Goal: Transaction & Acquisition: Purchase product/service

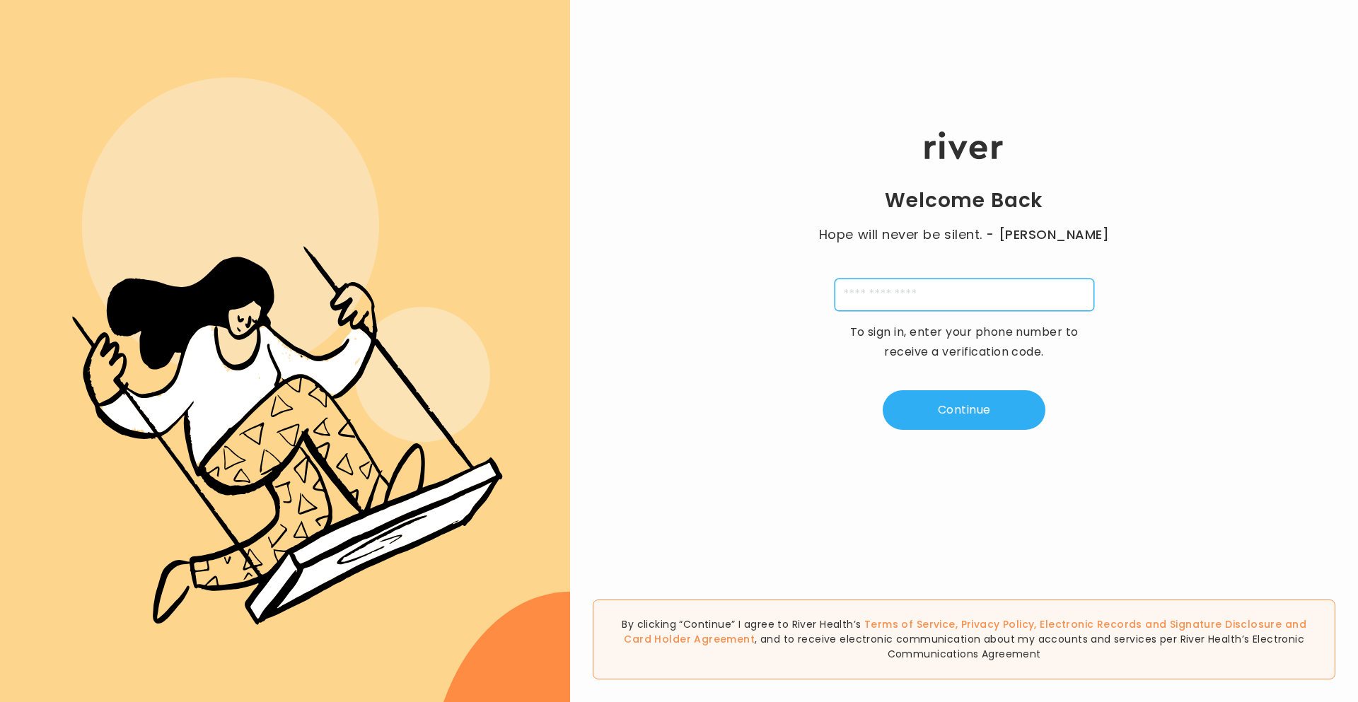
click at [1029, 286] on input "tel" at bounding box center [965, 295] width 260 height 33
type input "**********"
click at [983, 408] on button "Continue" at bounding box center [964, 410] width 163 height 40
type input "*"
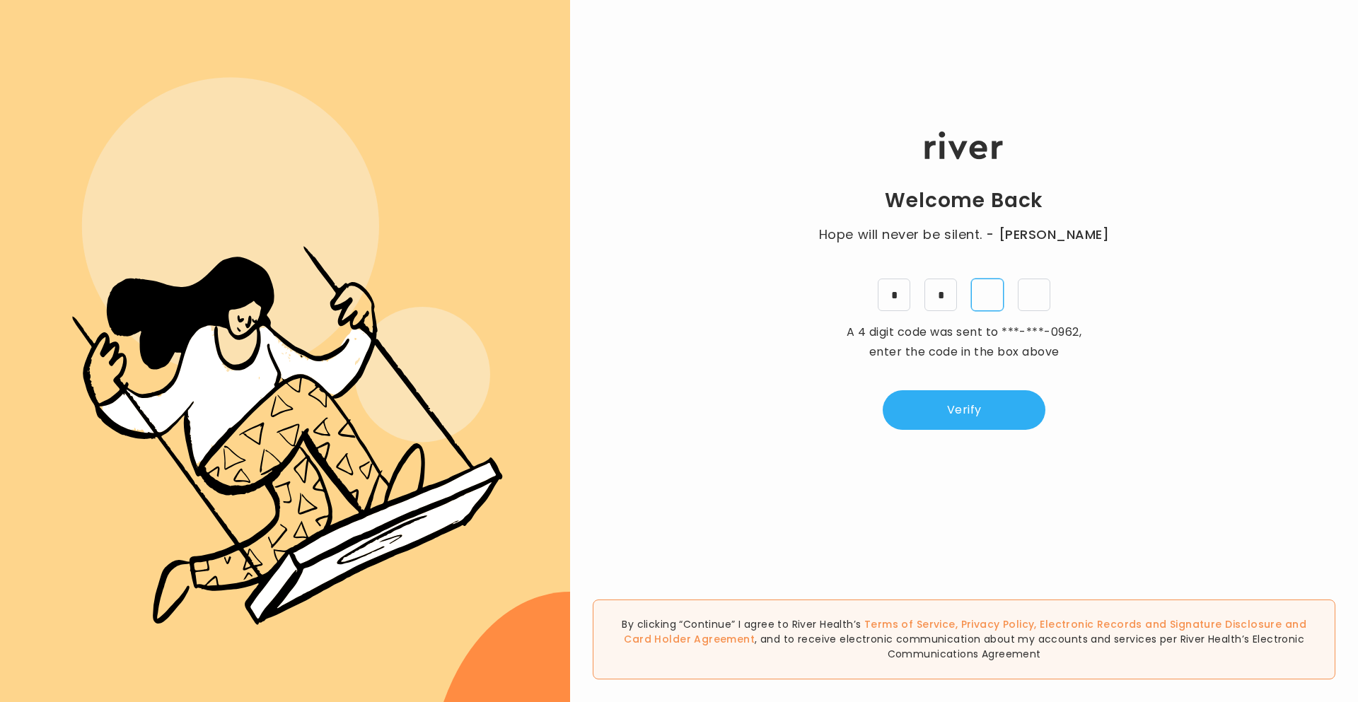
type input "*"
click at [915, 398] on button "Verify" at bounding box center [964, 410] width 163 height 40
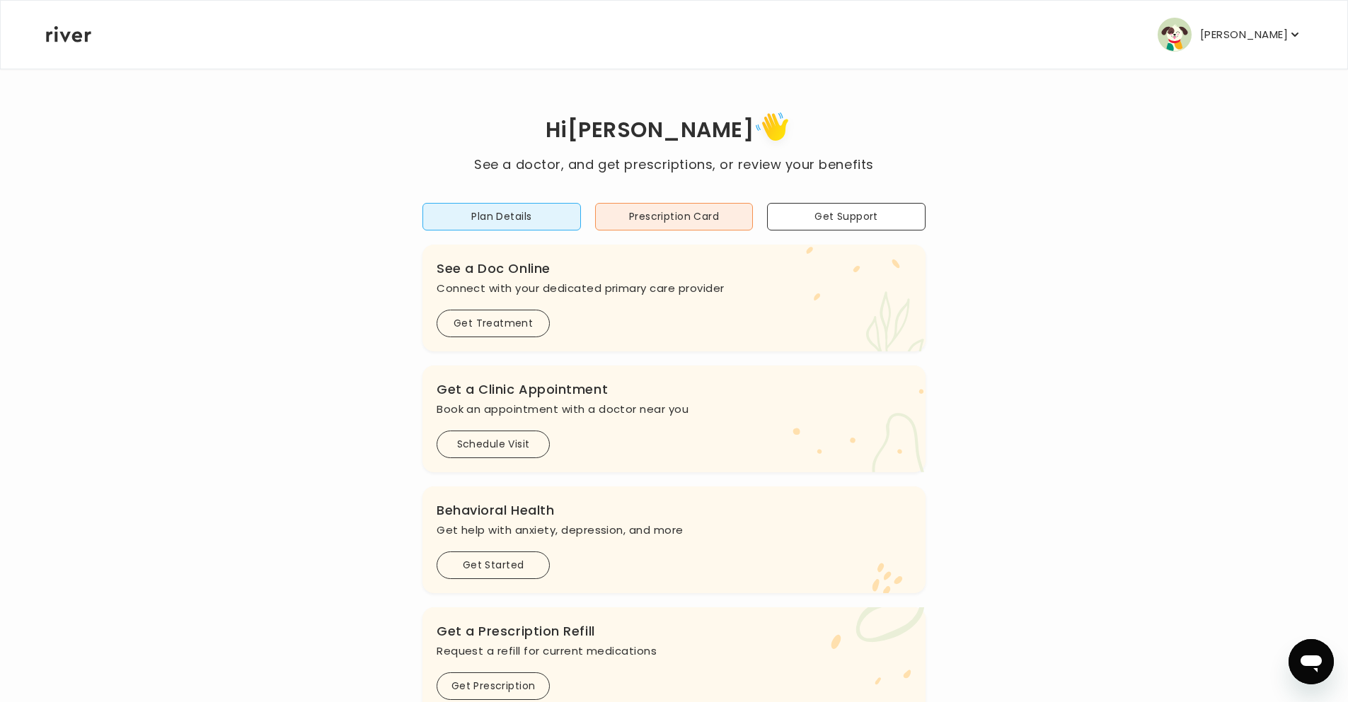
click at [1262, 30] on p "[PERSON_NAME]" at bounding box center [1244, 35] width 88 height 20
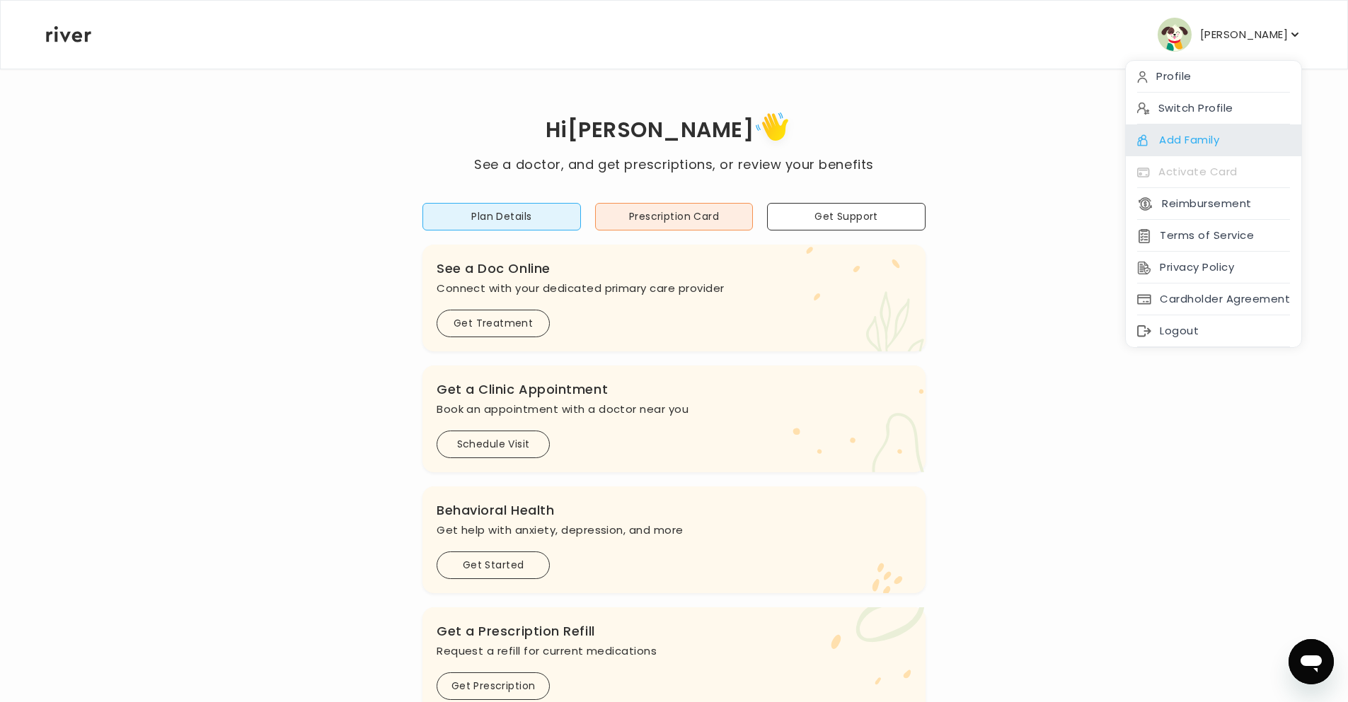
click at [1229, 142] on div "Add Family" at bounding box center [1212, 140] width 175 height 32
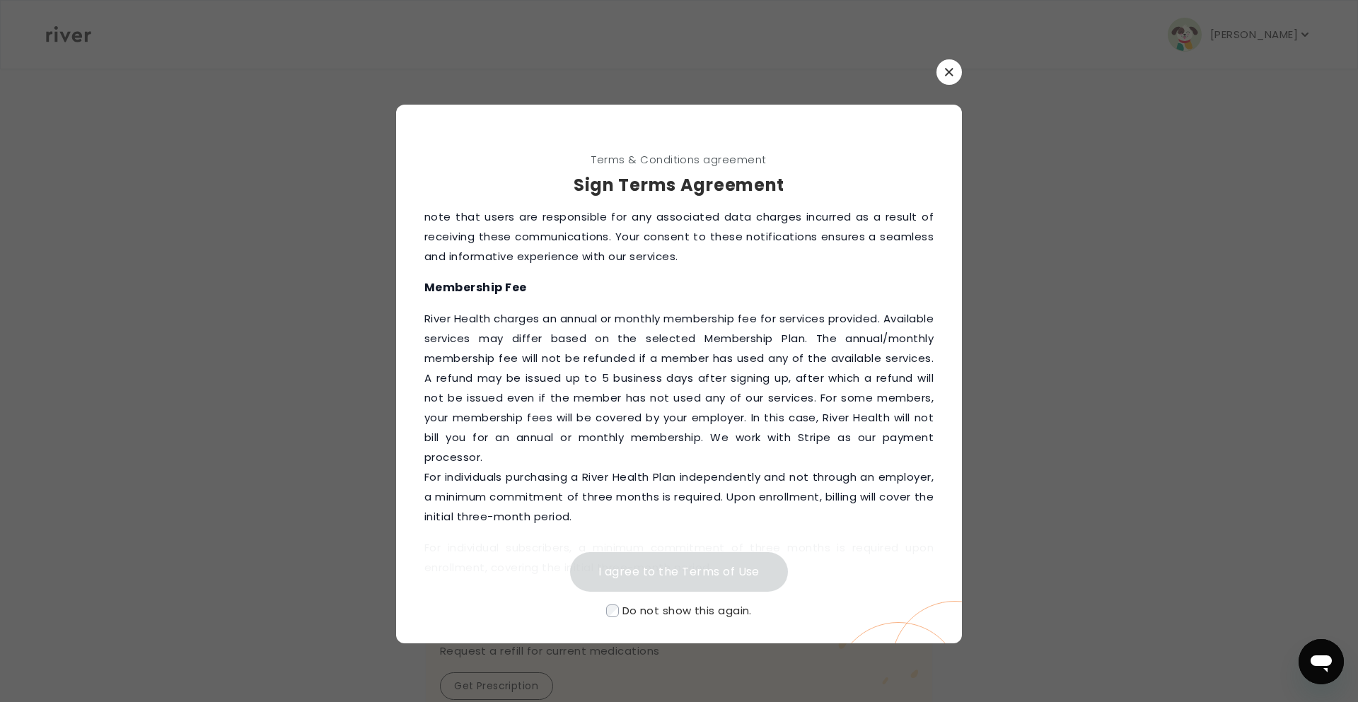
scroll to position [495, 0]
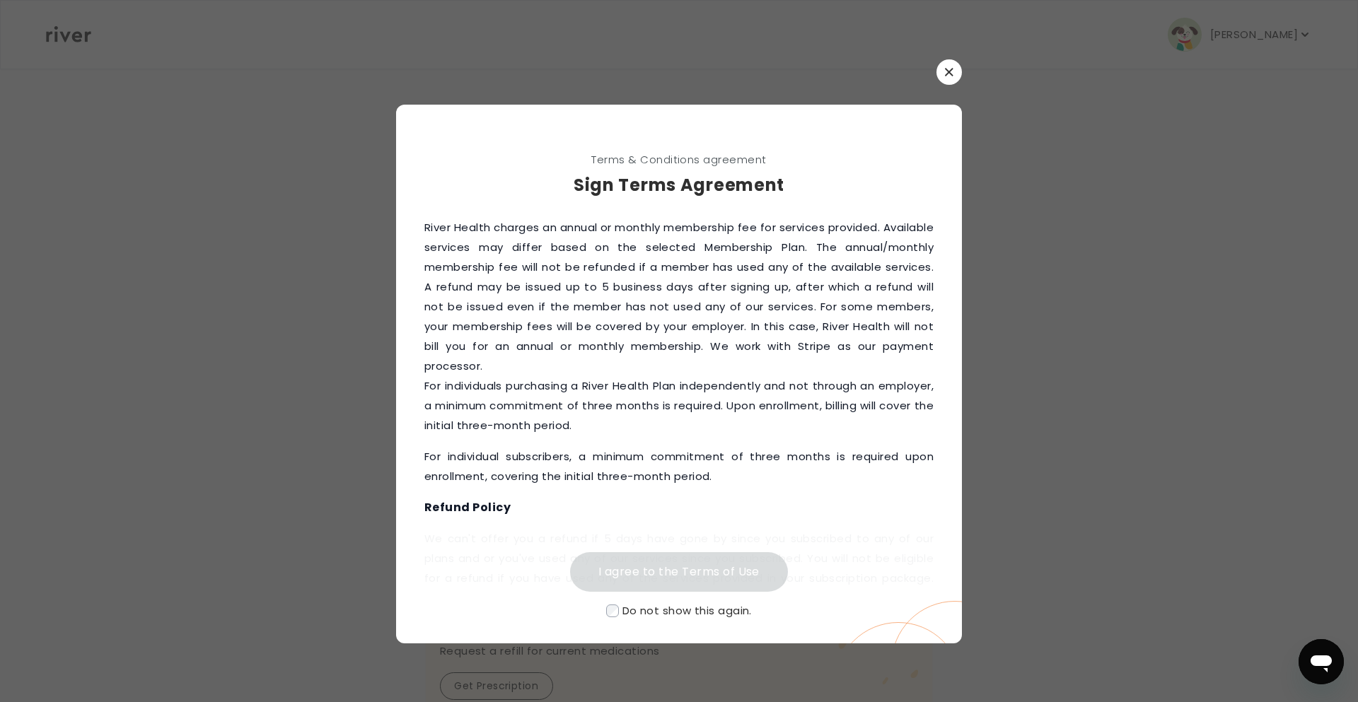
click at [614, 603] on label "Do not show this again." at bounding box center [679, 611] width 566 height 21
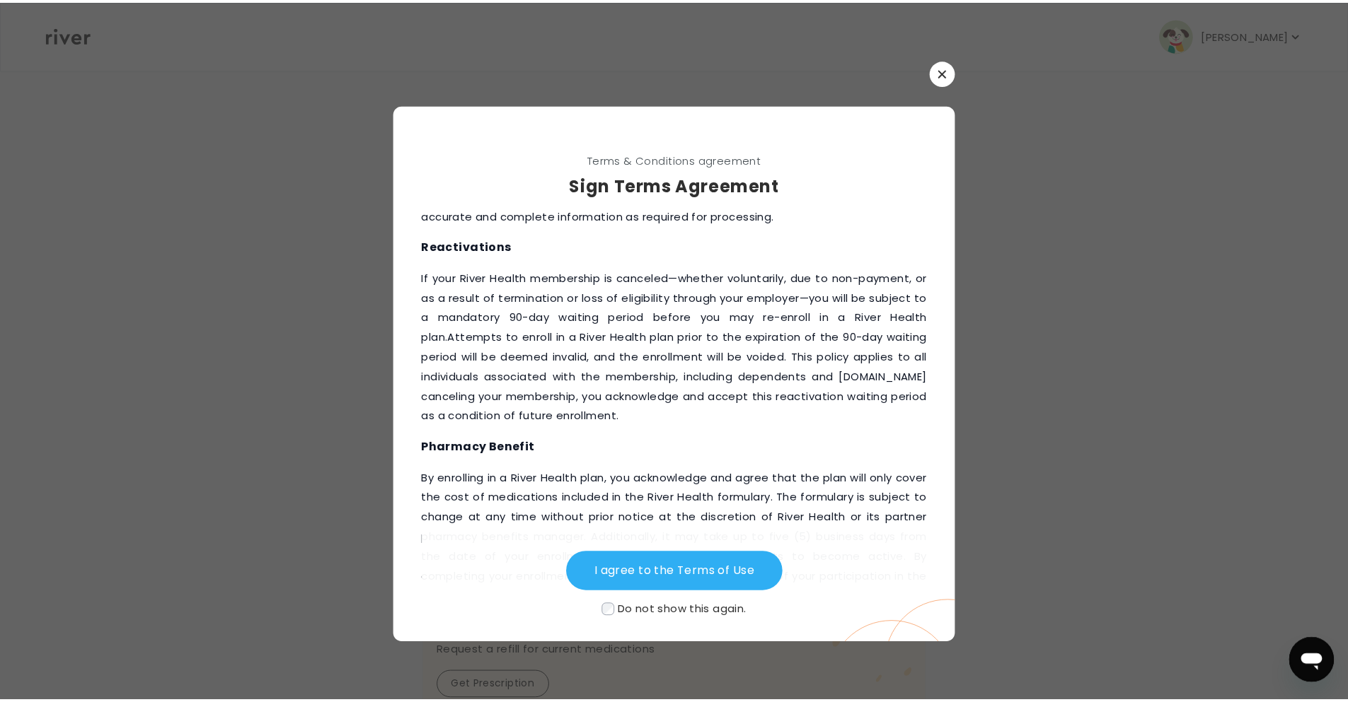
scroll to position [1864, 0]
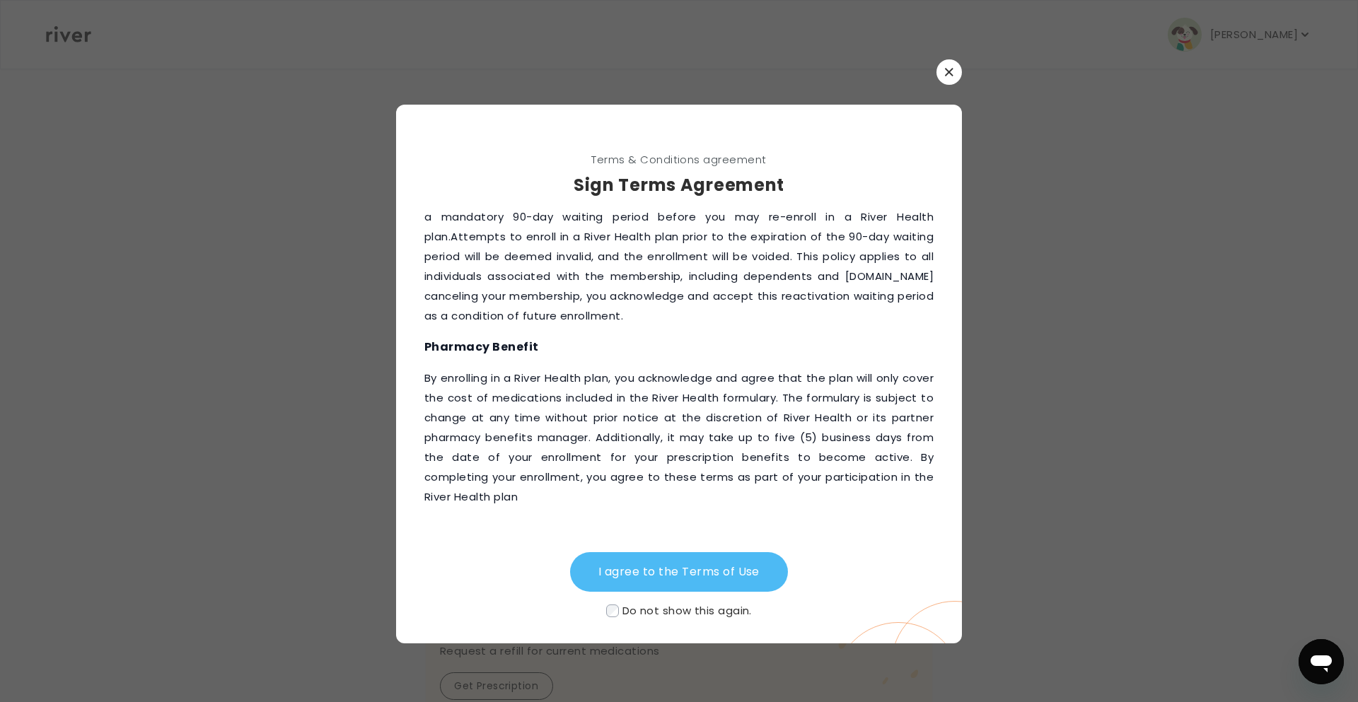
click at [661, 564] on button "I agree to the Terms of Use" at bounding box center [679, 572] width 218 height 40
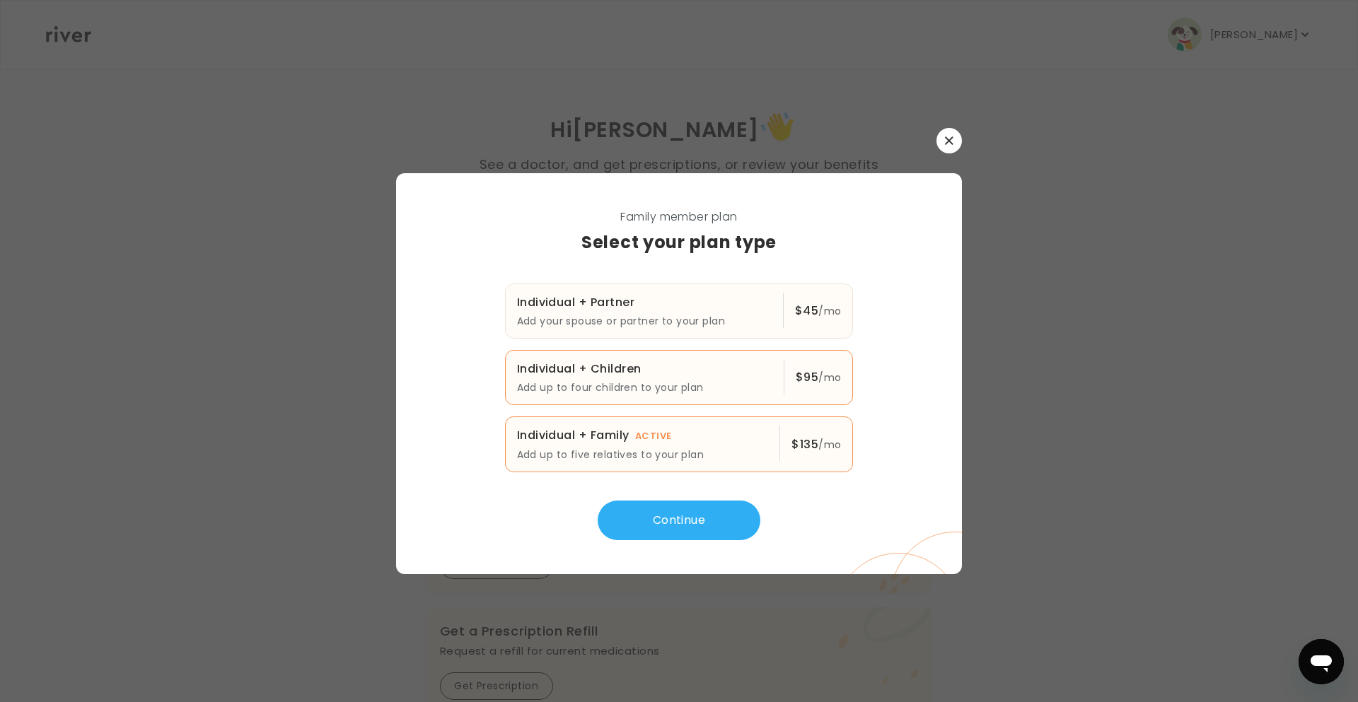
click at [731, 374] on p "Individual + Children $ 95 /mo" at bounding box center [644, 369] width 255 height 20
click at [697, 533] on button "Continue" at bounding box center [679, 521] width 163 height 40
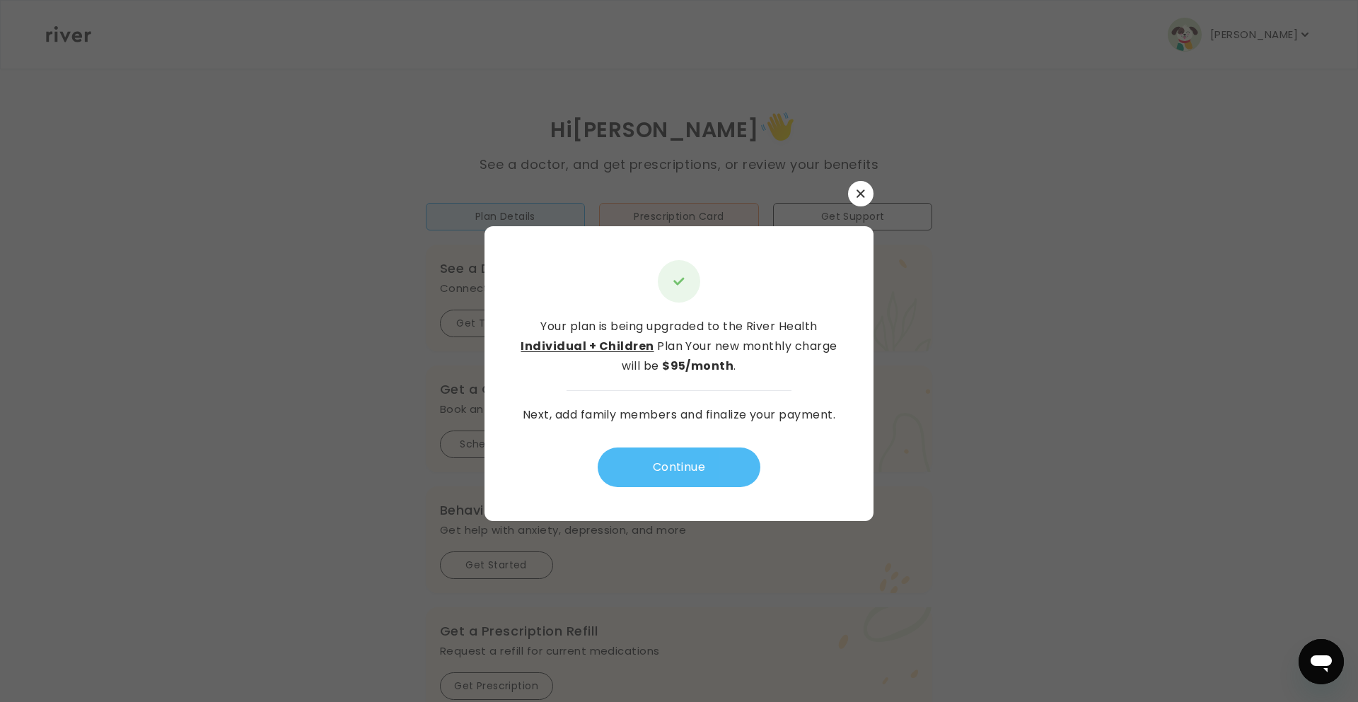
click at [741, 468] on button "Continue" at bounding box center [679, 468] width 163 height 40
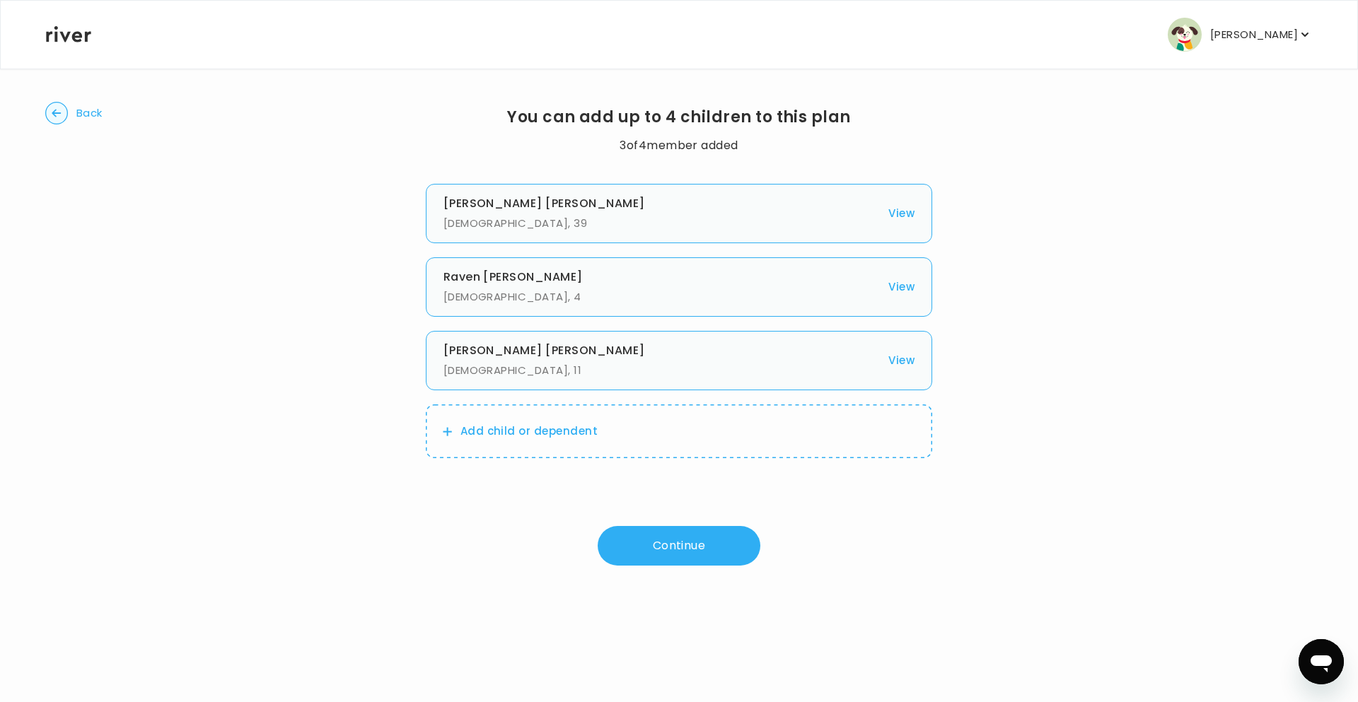
click at [566, 350] on h3 "[PERSON_NAME]" at bounding box center [662, 351] width 437 height 20
click at [587, 286] on h3 "[PERSON_NAME]" at bounding box center [662, 277] width 437 height 20
click at [893, 210] on button "View" at bounding box center [901, 214] width 26 height 20
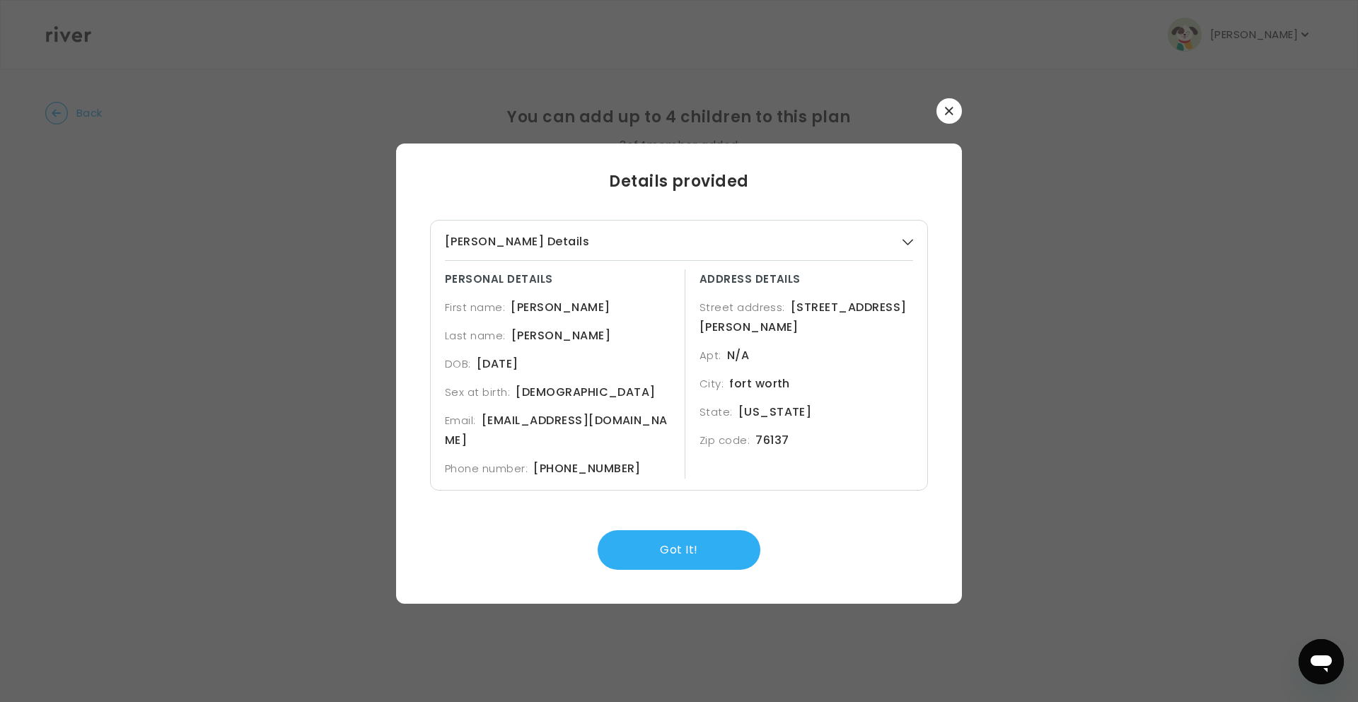
click at [968, 125] on div at bounding box center [679, 351] width 1358 height 702
click at [943, 123] on button "button" at bounding box center [949, 110] width 25 height 25
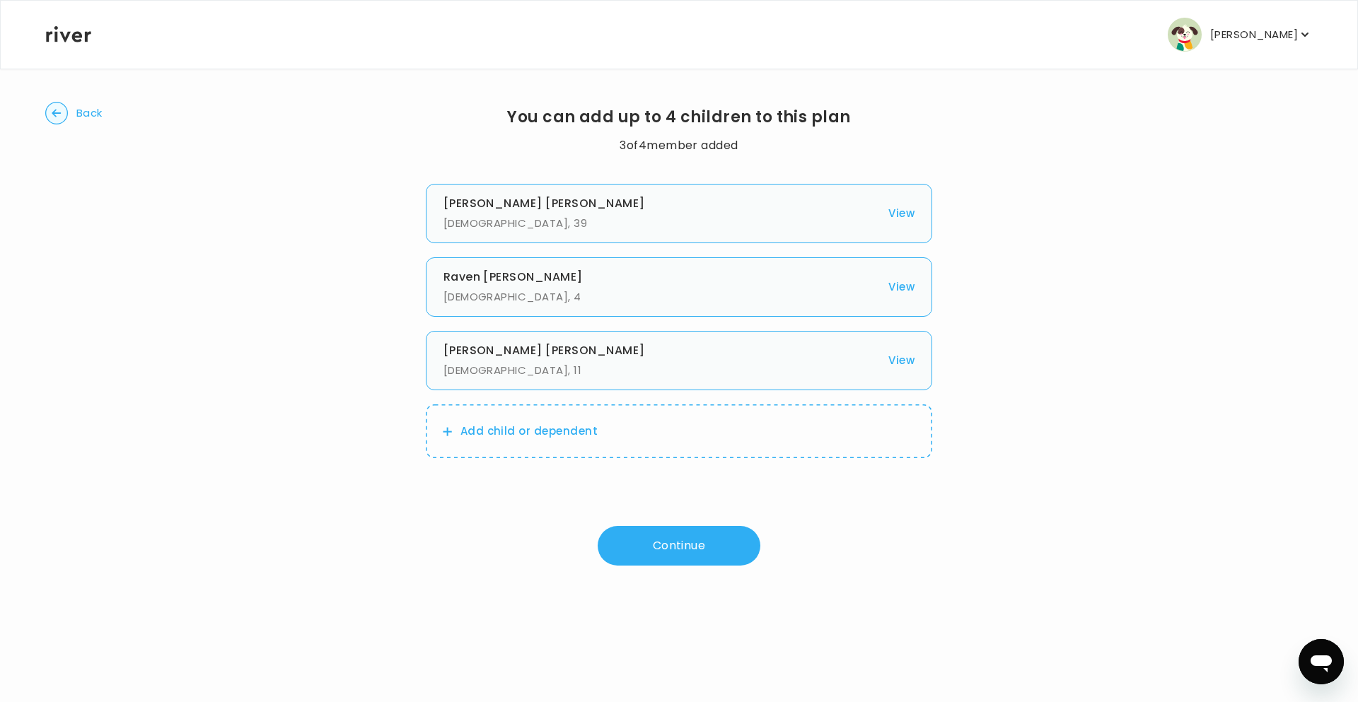
click at [573, 359] on h3 "[PERSON_NAME]" at bounding box center [662, 351] width 437 height 20
drag, startPoint x: 471, startPoint y: 282, endPoint x: 494, endPoint y: 282, distance: 23.3
click at [494, 282] on h3 "[PERSON_NAME]" at bounding box center [662, 277] width 437 height 20
click at [829, 277] on h3 "[PERSON_NAME]" at bounding box center [662, 277] width 437 height 20
click at [480, 265] on div "[PERSON_NAME] [DEMOGRAPHIC_DATA] , 4 View" at bounding box center [679, 286] width 507 height 59
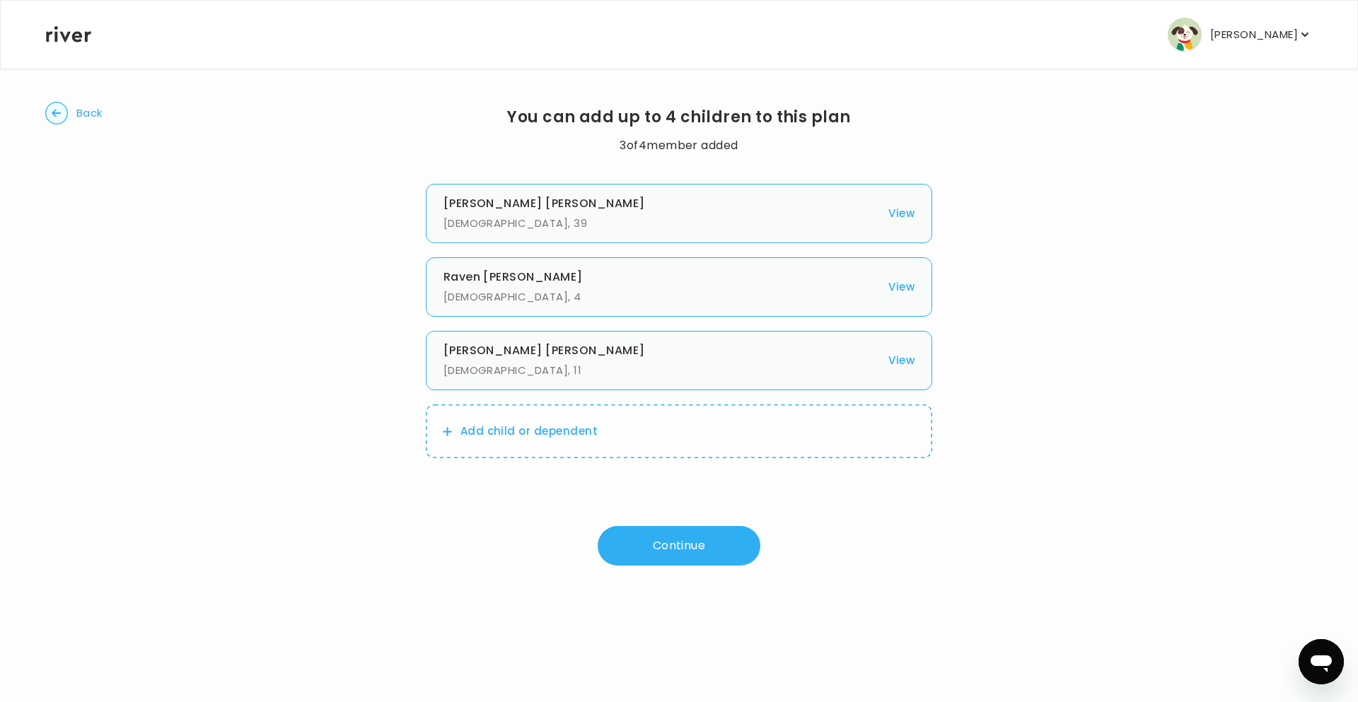
click at [888, 206] on div "[PERSON_NAME] [DEMOGRAPHIC_DATA] , 39 View" at bounding box center [679, 213] width 507 height 59
click at [897, 208] on button "View" at bounding box center [901, 214] width 26 height 20
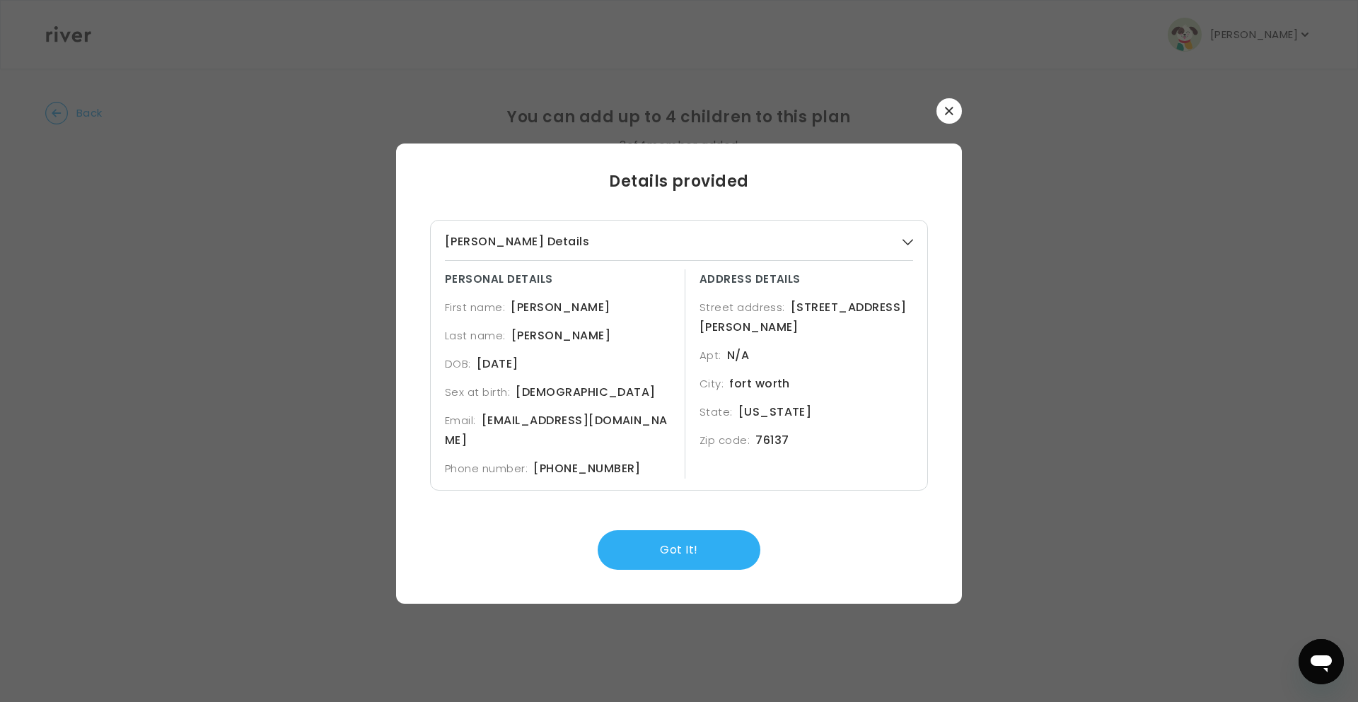
click at [903, 248] on icon "button" at bounding box center [908, 242] width 11 height 11
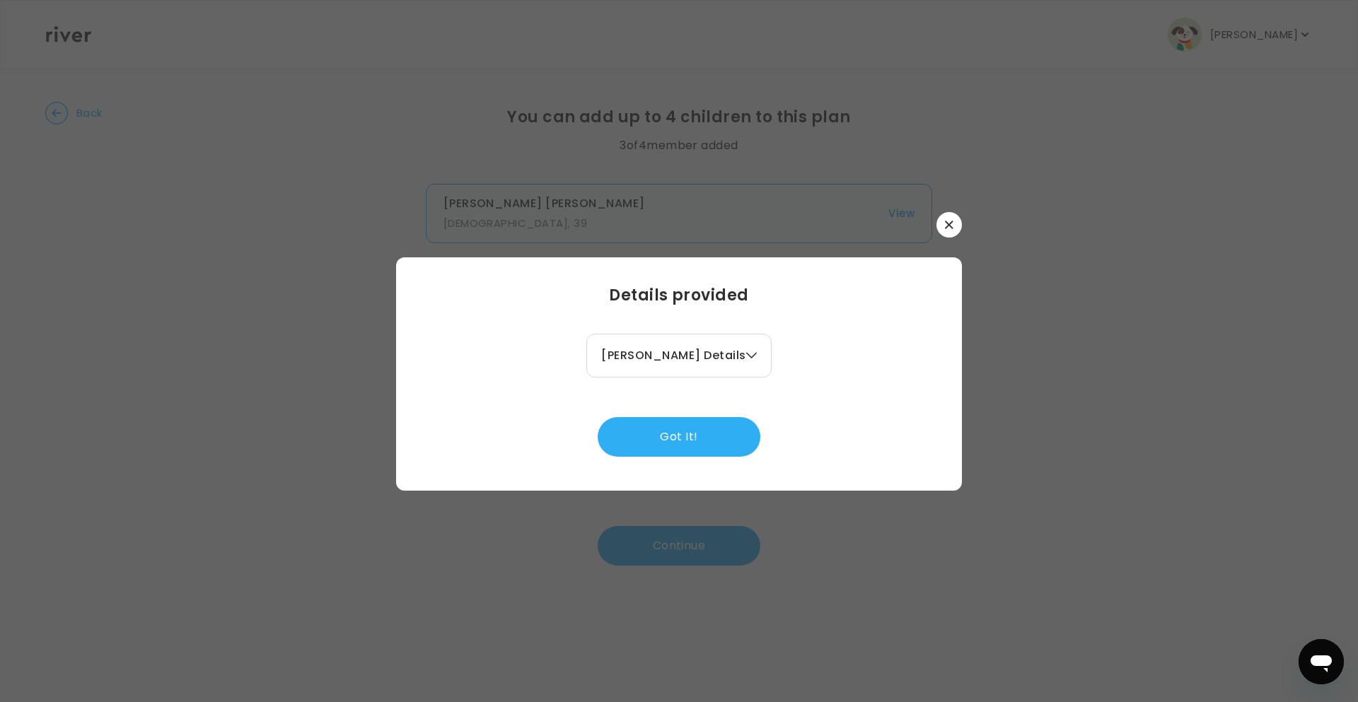
click at [741, 361] on button "[PERSON_NAME] Details" at bounding box center [678, 356] width 155 height 20
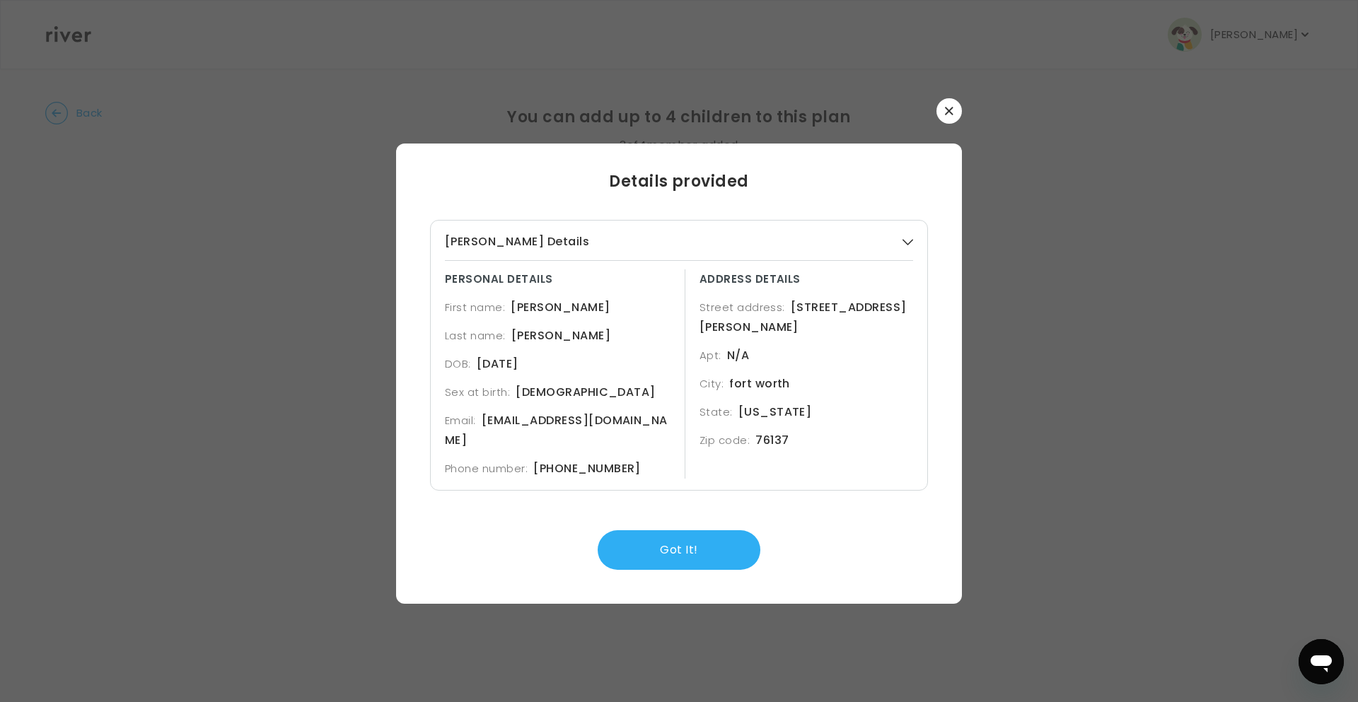
click at [953, 124] on button "button" at bounding box center [949, 110] width 25 height 25
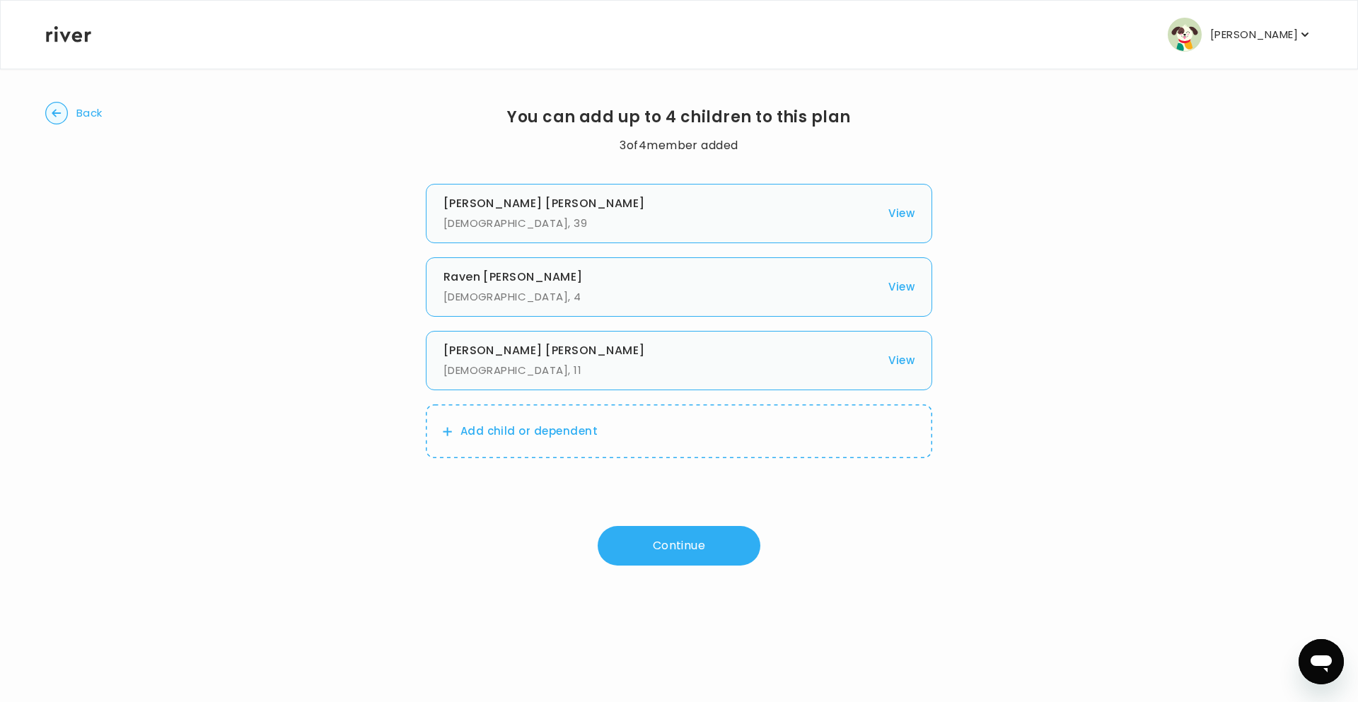
click at [586, 334] on div "[PERSON_NAME] [DEMOGRAPHIC_DATA] , 11 View" at bounding box center [679, 360] width 507 height 59
click at [591, 284] on h3 "[PERSON_NAME]" at bounding box center [662, 277] width 437 height 20
click at [695, 555] on button "Continue" at bounding box center [679, 546] width 163 height 40
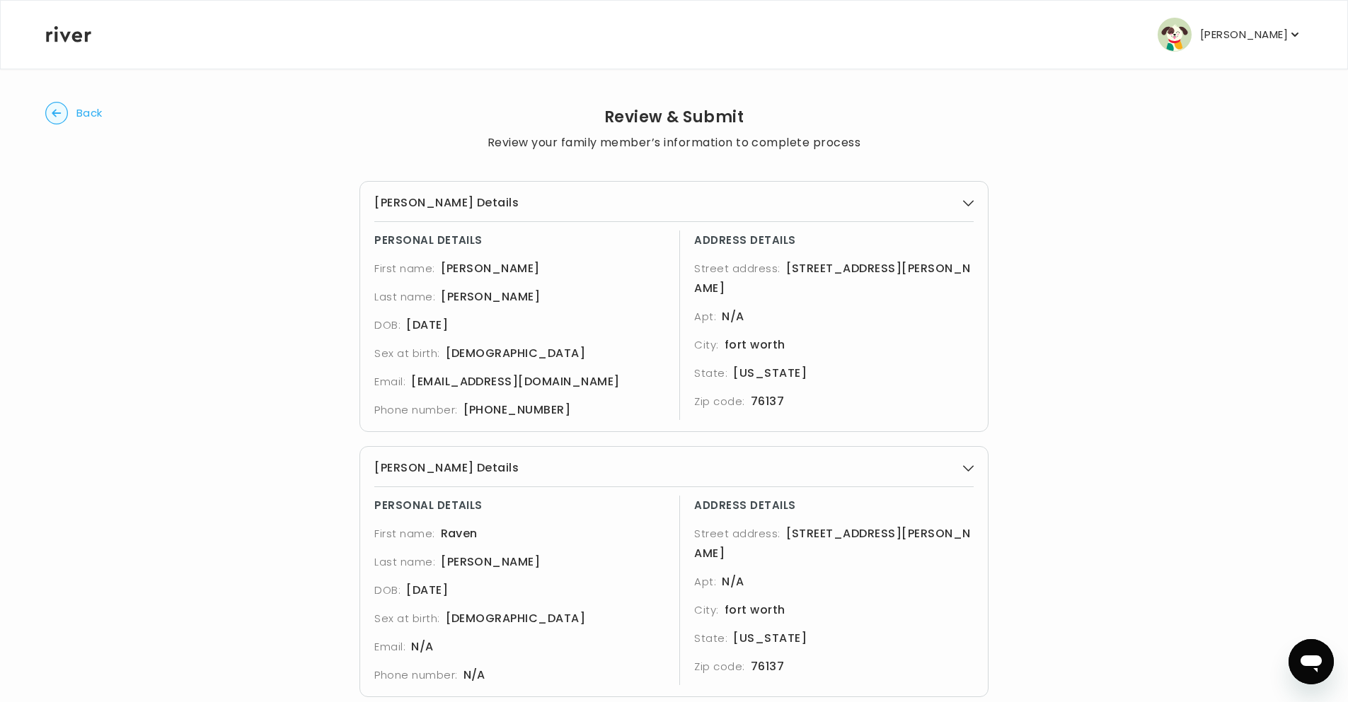
click at [986, 197] on div "[PERSON_NAME] Details PERSONAL DETAILS First name: [PERSON_NAME] Last name: [PE…" at bounding box center [673, 306] width 629 height 251
click at [948, 197] on button "[PERSON_NAME] Details" at bounding box center [673, 203] width 599 height 20
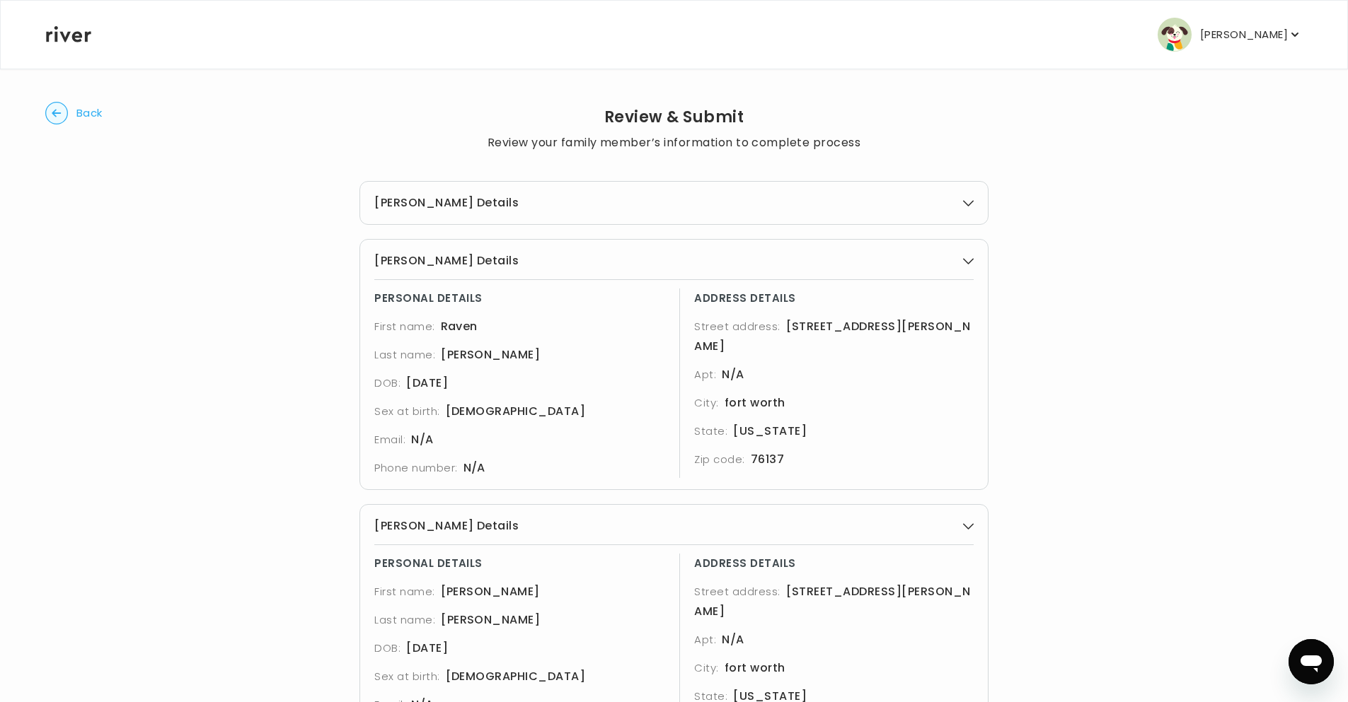
click at [961, 197] on button "[PERSON_NAME] Details" at bounding box center [673, 203] width 599 height 20
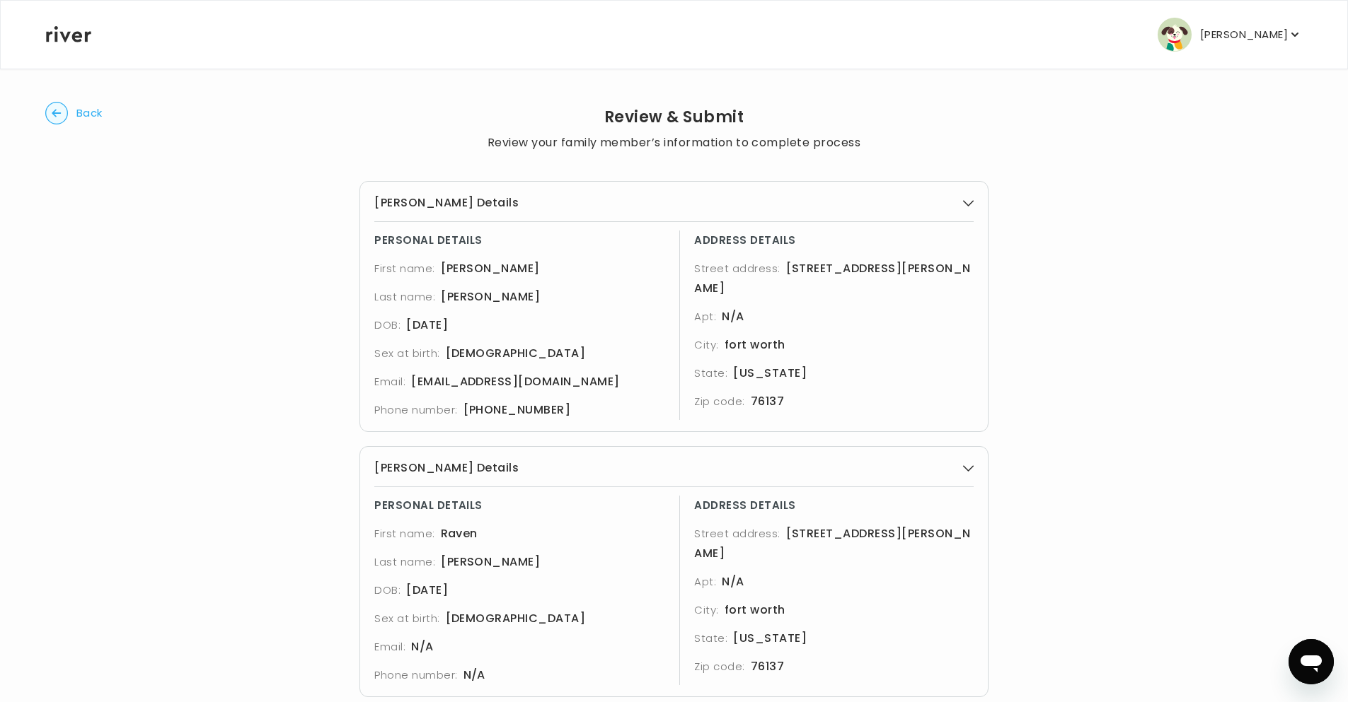
click at [961, 197] on button "[PERSON_NAME] Details" at bounding box center [673, 203] width 599 height 20
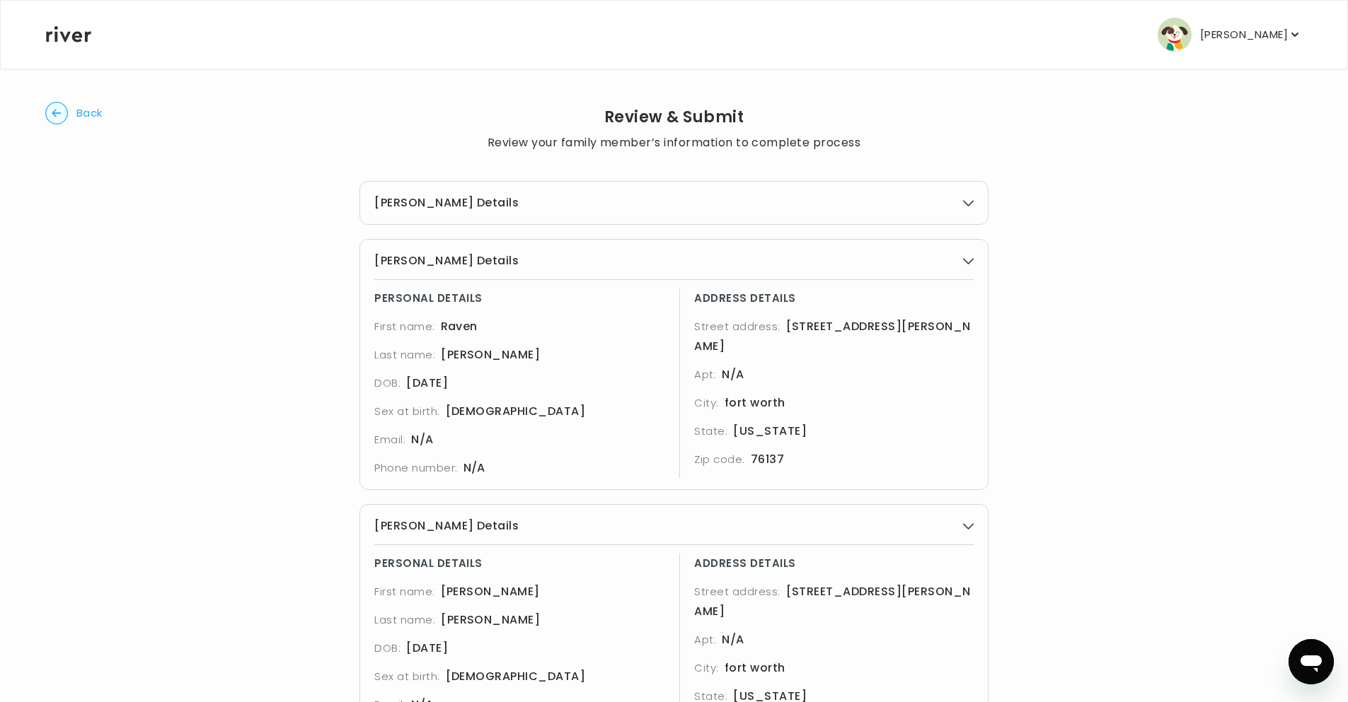
click at [961, 197] on button "[PERSON_NAME] Details" at bounding box center [673, 203] width 599 height 20
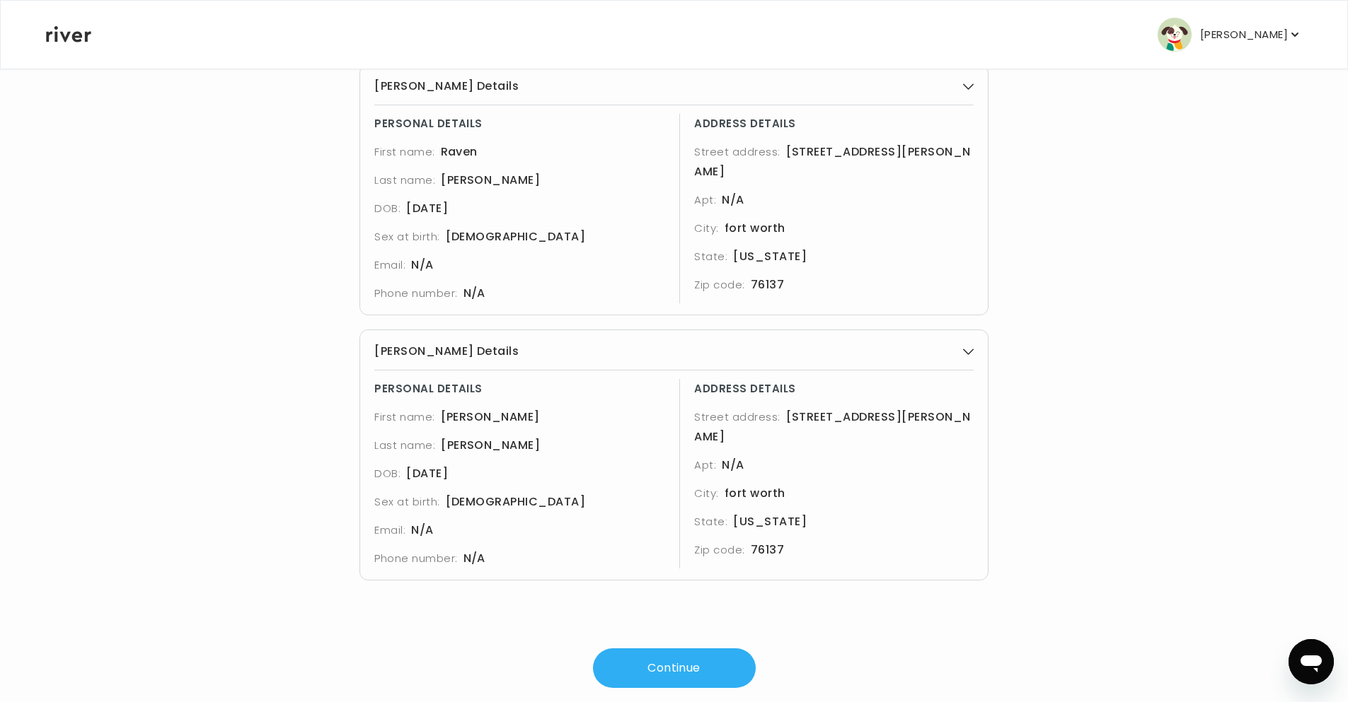
scroll to position [407, 0]
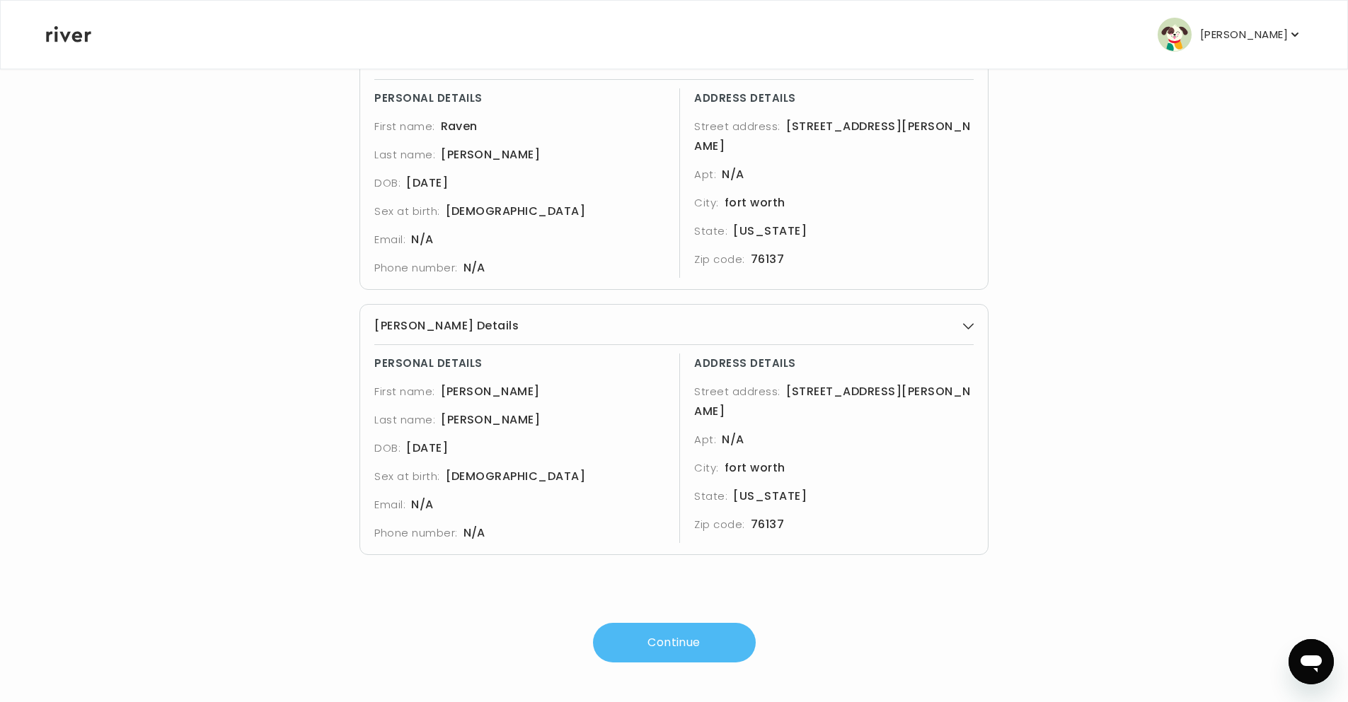
click at [678, 646] on button "Continue" at bounding box center [674, 643] width 163 height 40
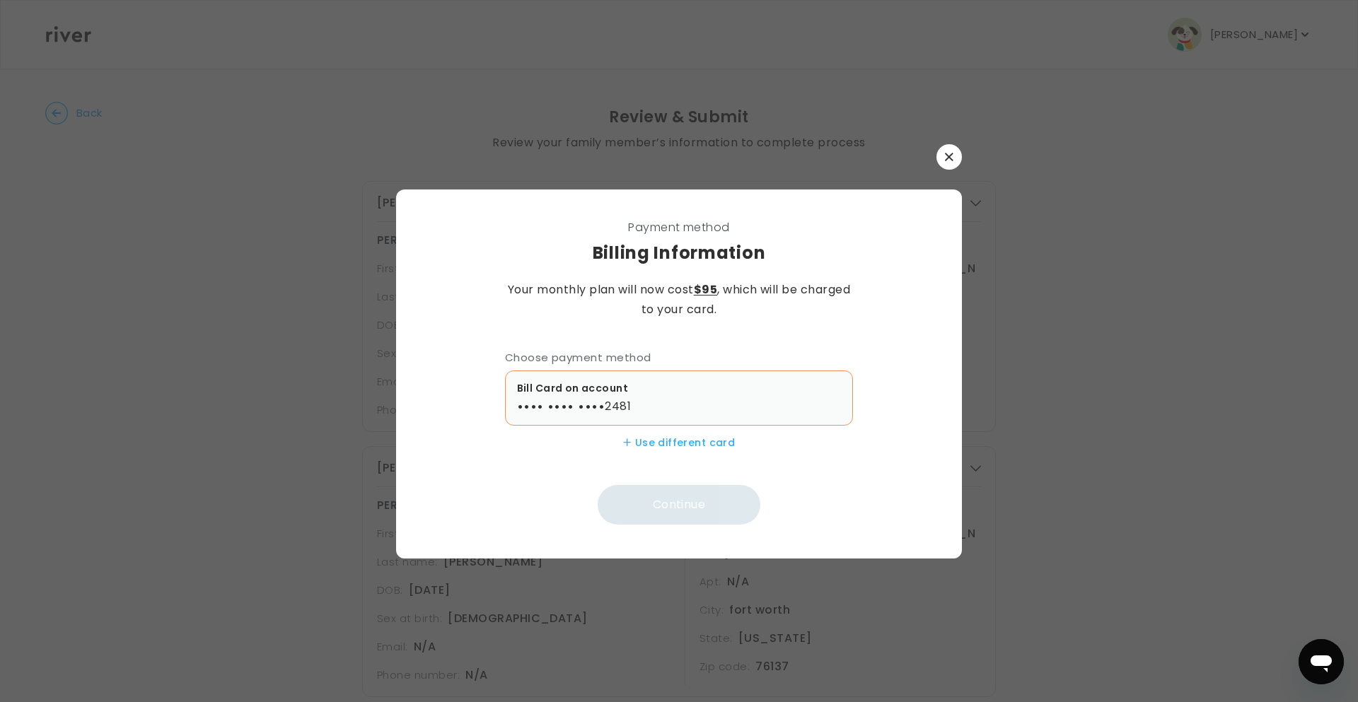
click at [647, 415] on div "•••• •••• •••• 2481" at bounding box center [679, 407] width 325 height 20
click at [688, 509] on button "Continue" at bounding box center [679, 505] width 163 height 40
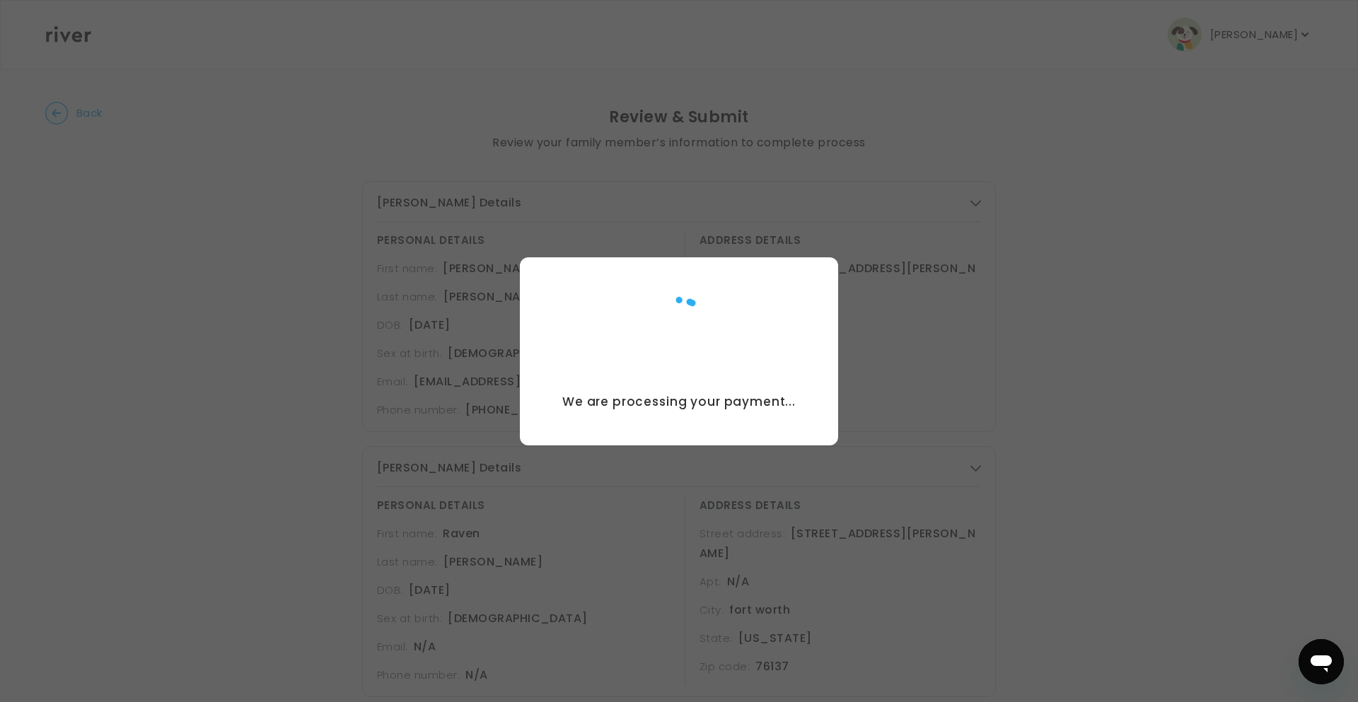
click at [545, 303] on div "We are processing your payment..." at bounding box center [679, 351] width 318 height 188
click at [688, 381] on img at bounding box center [679, 332] width 120 height 120
click at [853, 192] on div at bounding box center [679, 351] width 1358 height 702
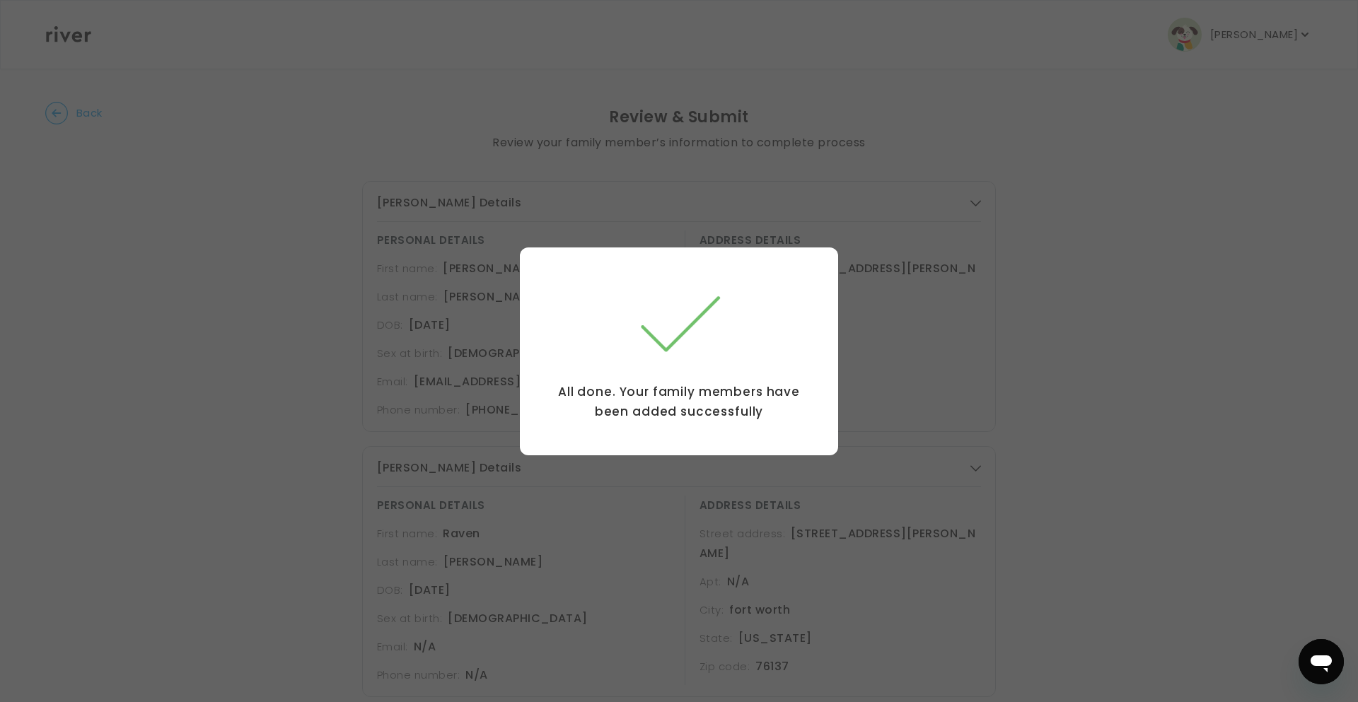
click at [937, 388] on div at bounding box center [679, 351] width 1358 height 702
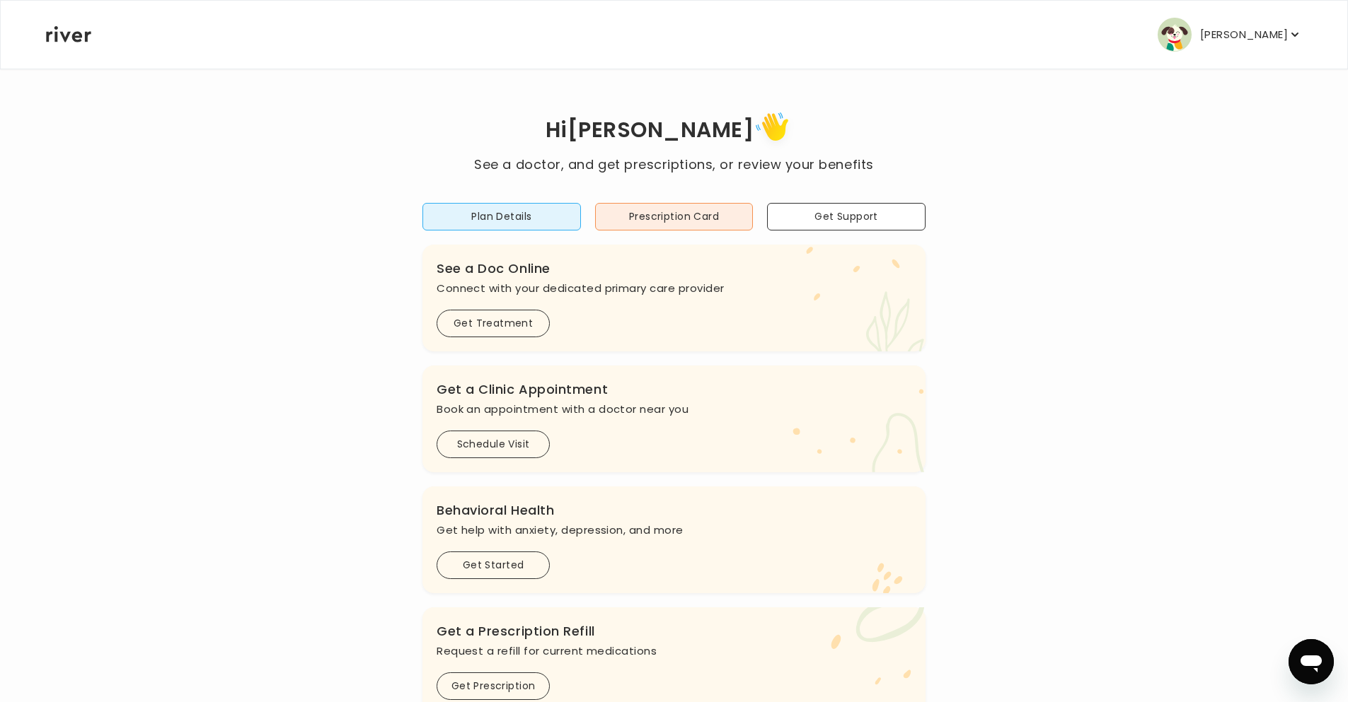
click at [1272, 28] on p "[PERSON_NAME]" at bounding box center [1244, 35] width 88 height 20
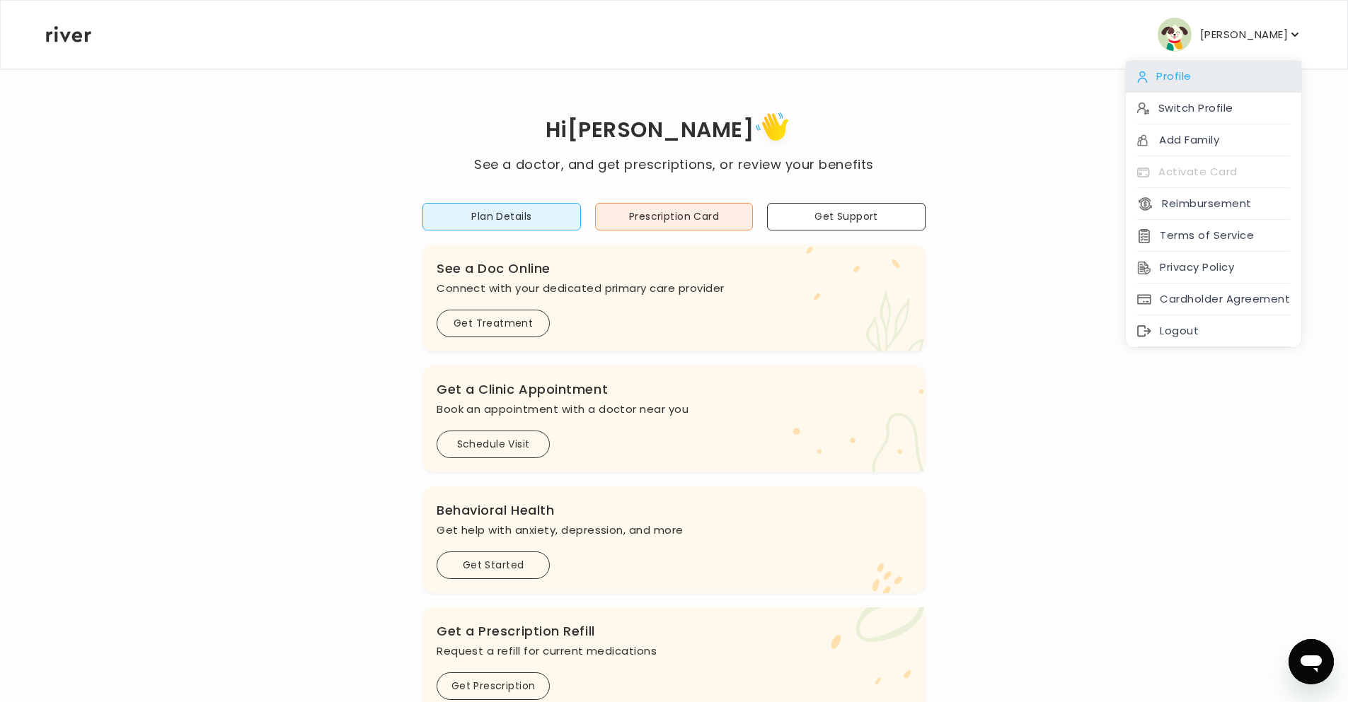
click at [1222, 76] on div "Profile" at bounding box center [1212, 77] width 175 height 32
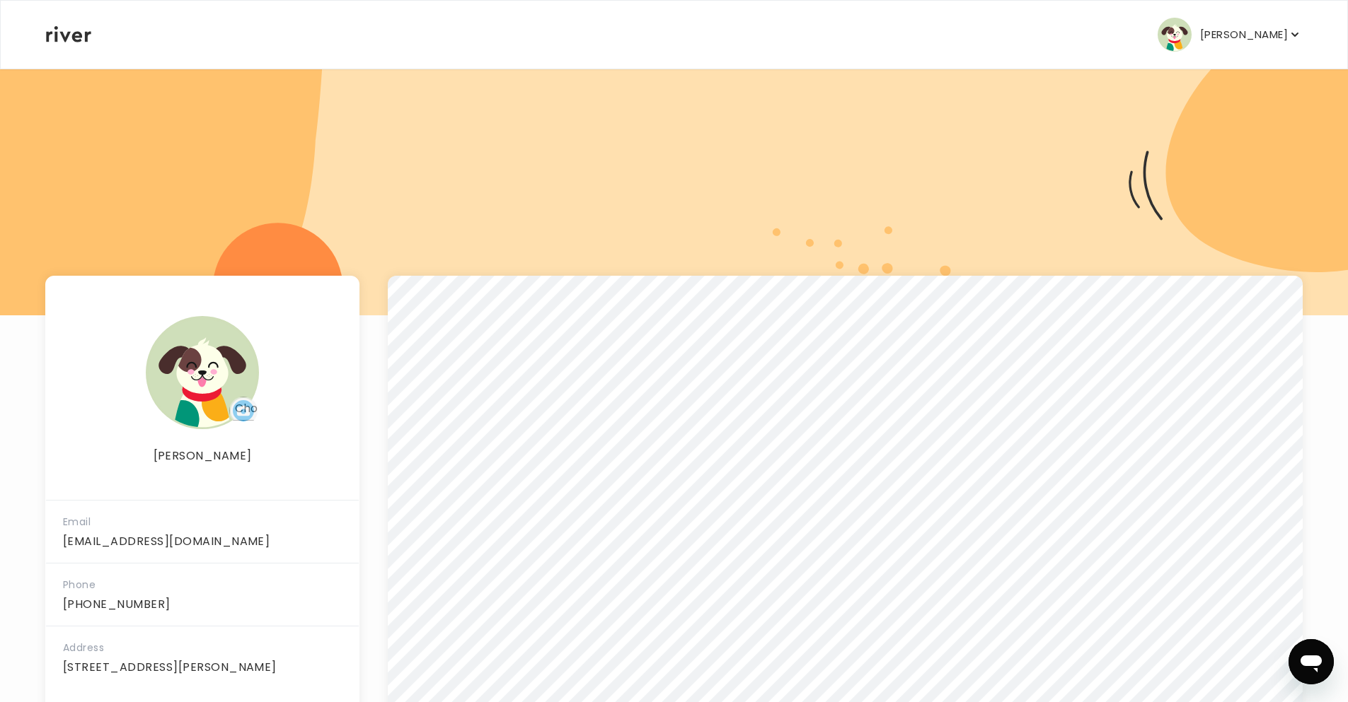
click at [1252, 25] on p "[PERSON_NAME]" at bounding box center [1244, 35] width 88 height 20
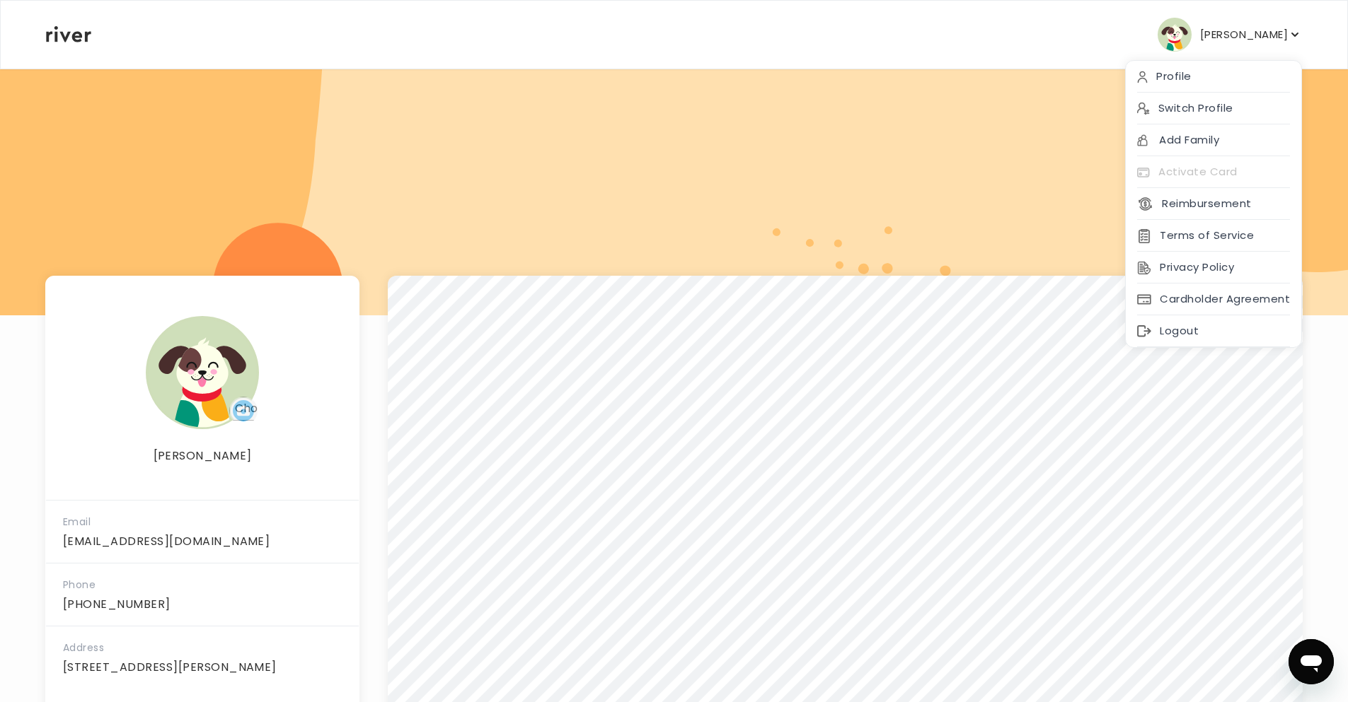
click at [1237, 30] on p "[PERSON_NAME]" at bounding box center [1244, 35] width 88 height 20
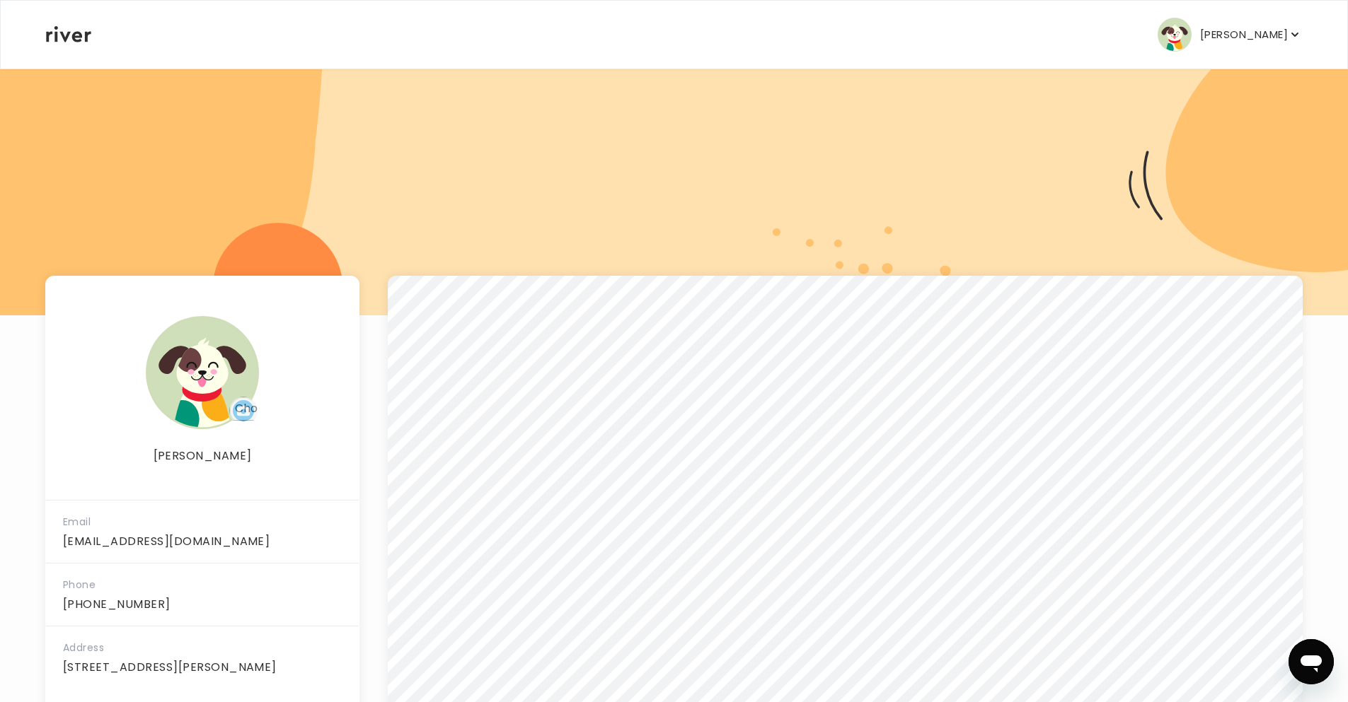
click at [58, 38] on icon at bounding box center [68, 34] width 45 height 16
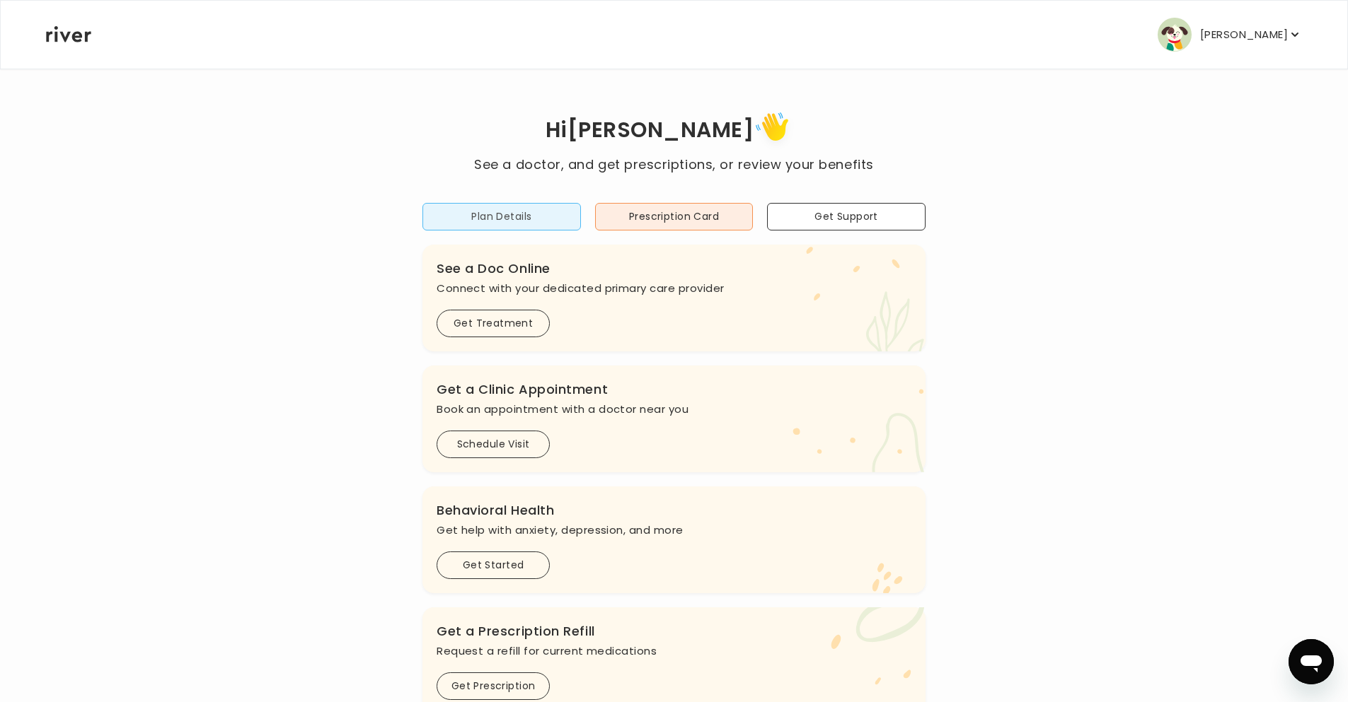
click at [448, 216] on button "Plan Details" at bounding box center [501, 217] width 158 height 28
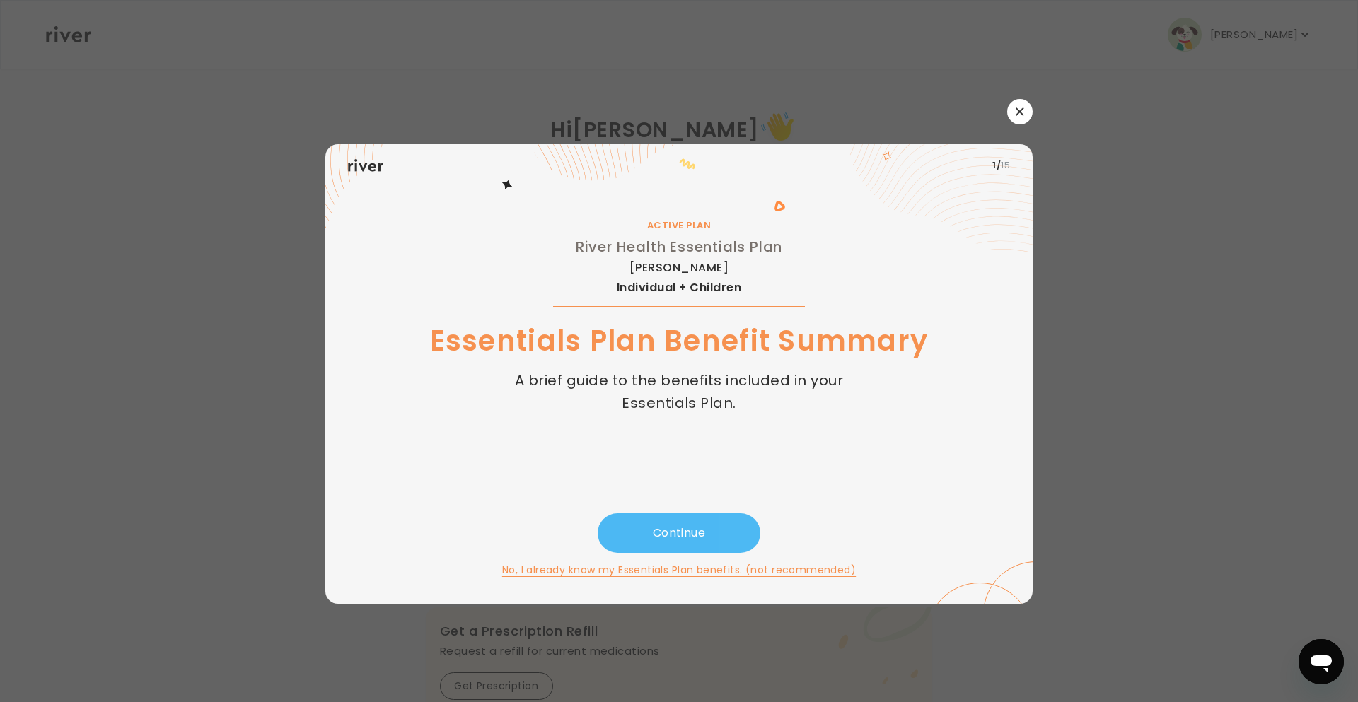
click at [739, 536] on button "Continue" at bounding box center [679, 534] width 163 height 40
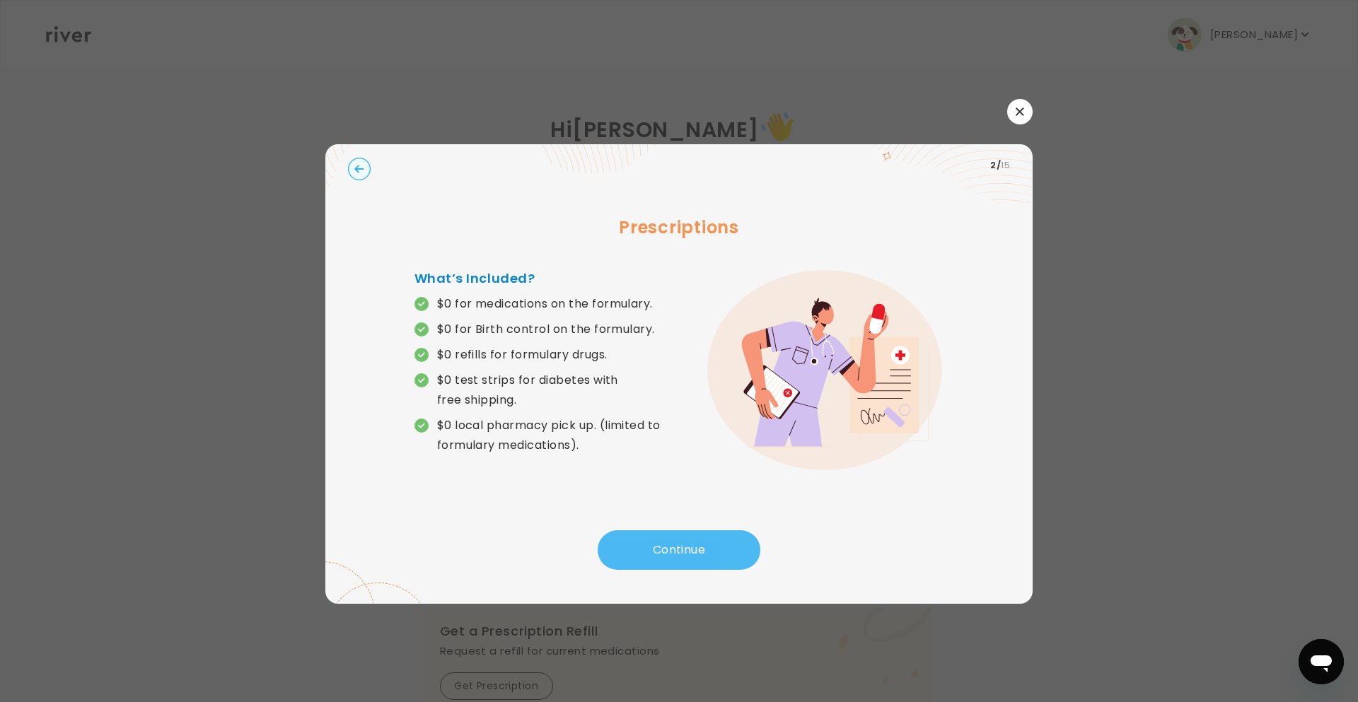
click at [739, 536] on button "Continue" at bounding box center [679, 551] width 163 height 40
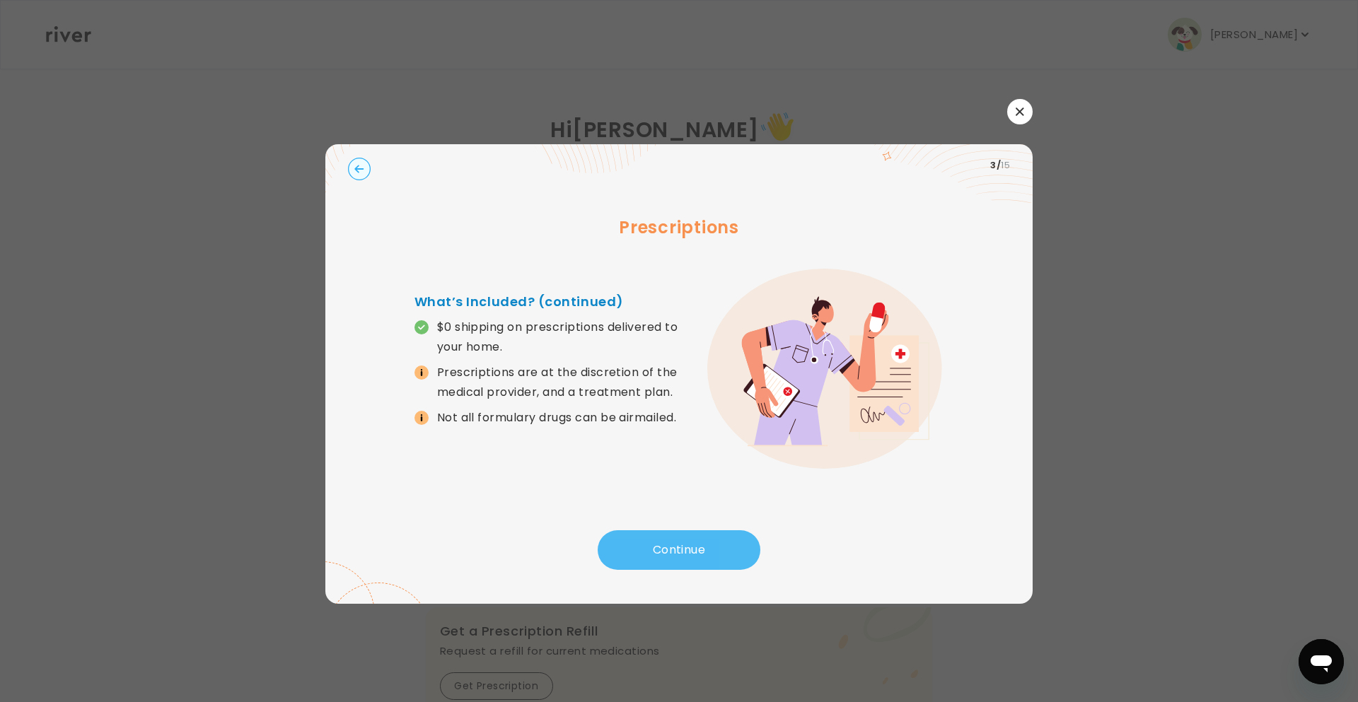
click at [743, 535] on button "Continue" at bounding box center [679, 551] width 163 height 40
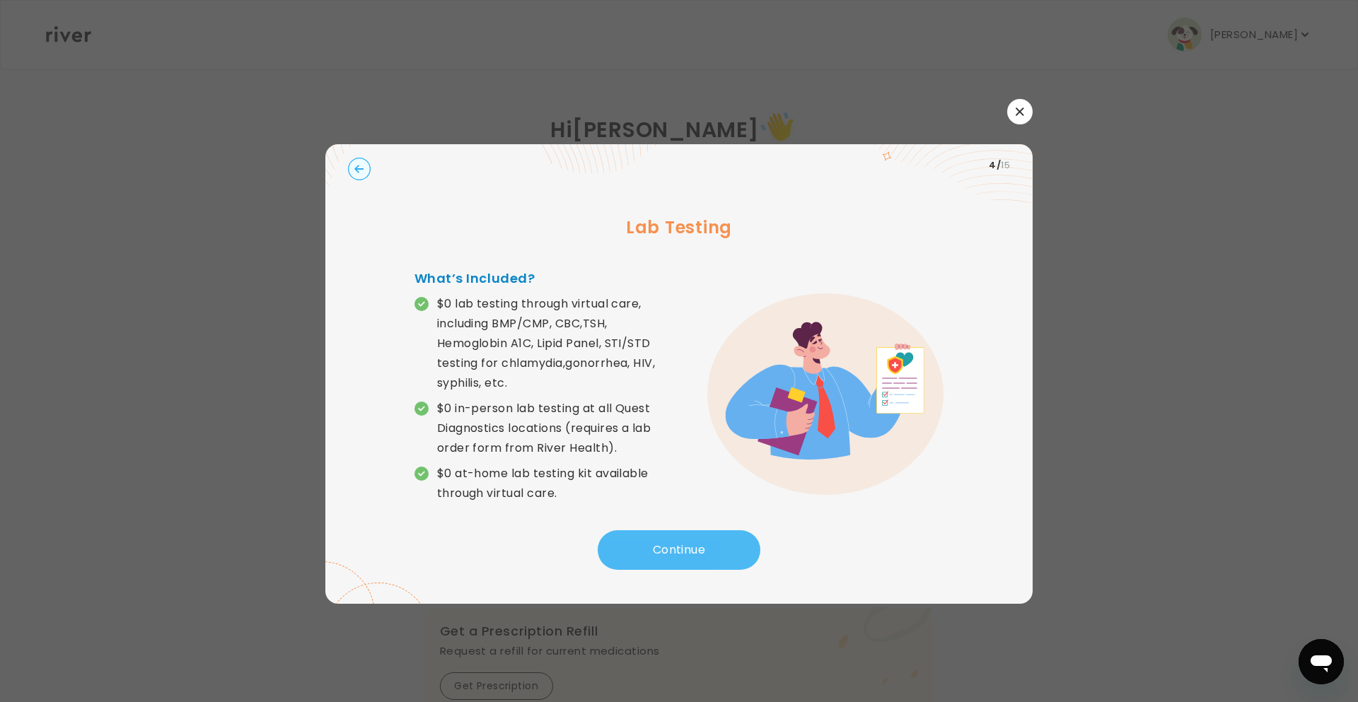
click at [743, 535] on button "Continue" at bounding box center [679, 551] width 163 height 40
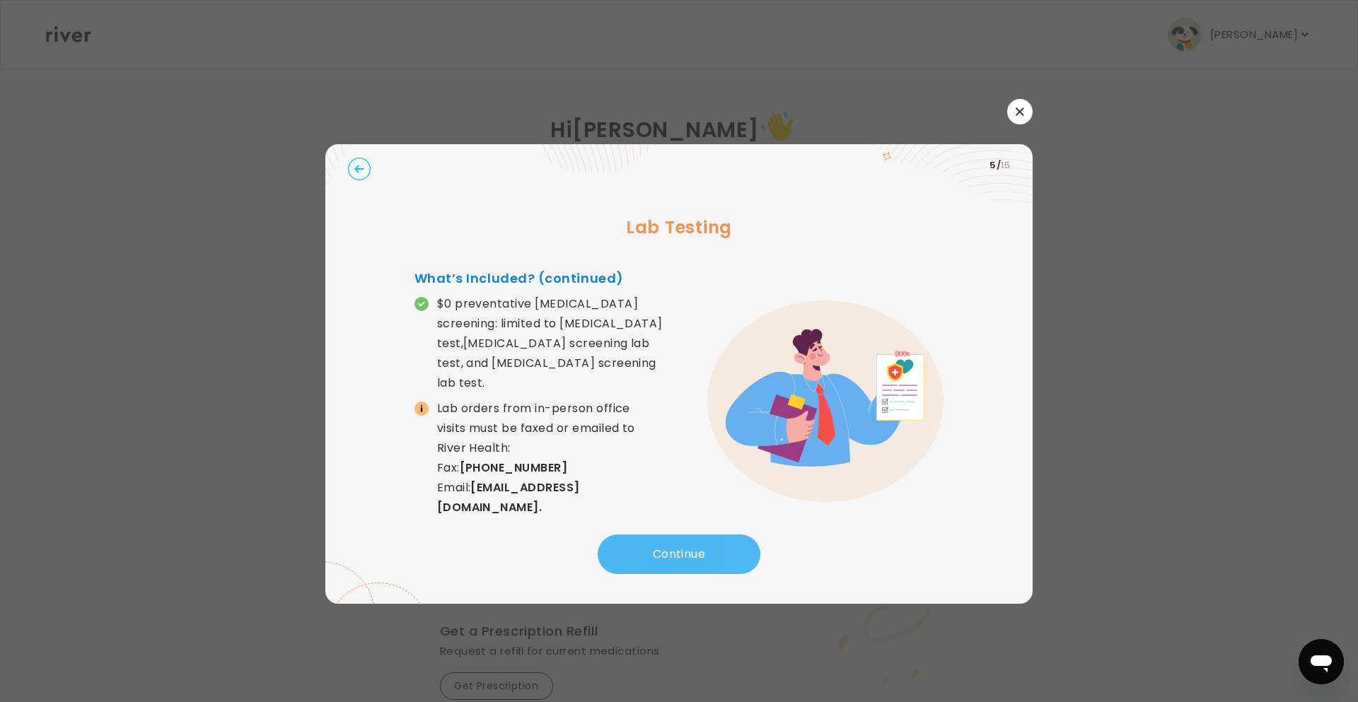
click at [743, 535] on button "Continue" at bounding box center [679, 555] width 163 height 40
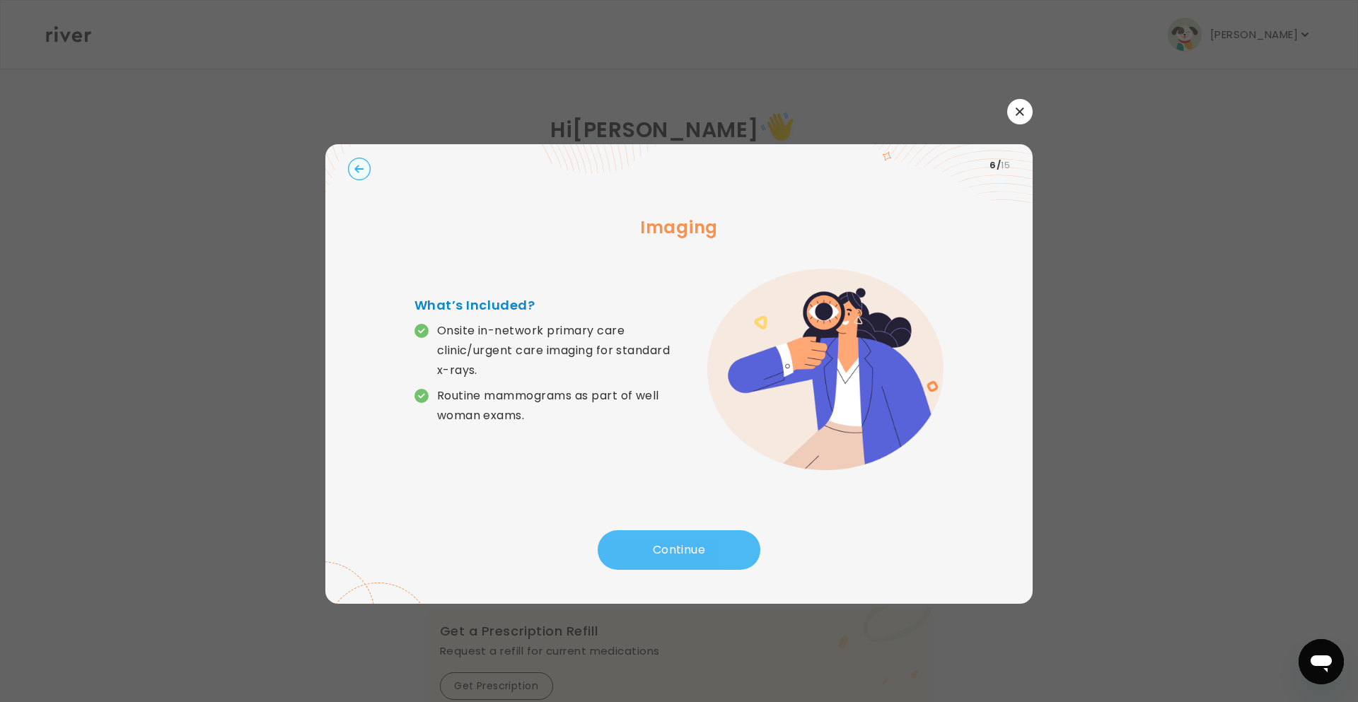
click at [743, 535] on button "Continue" at bounding box center [679, 551] width 163 height 40
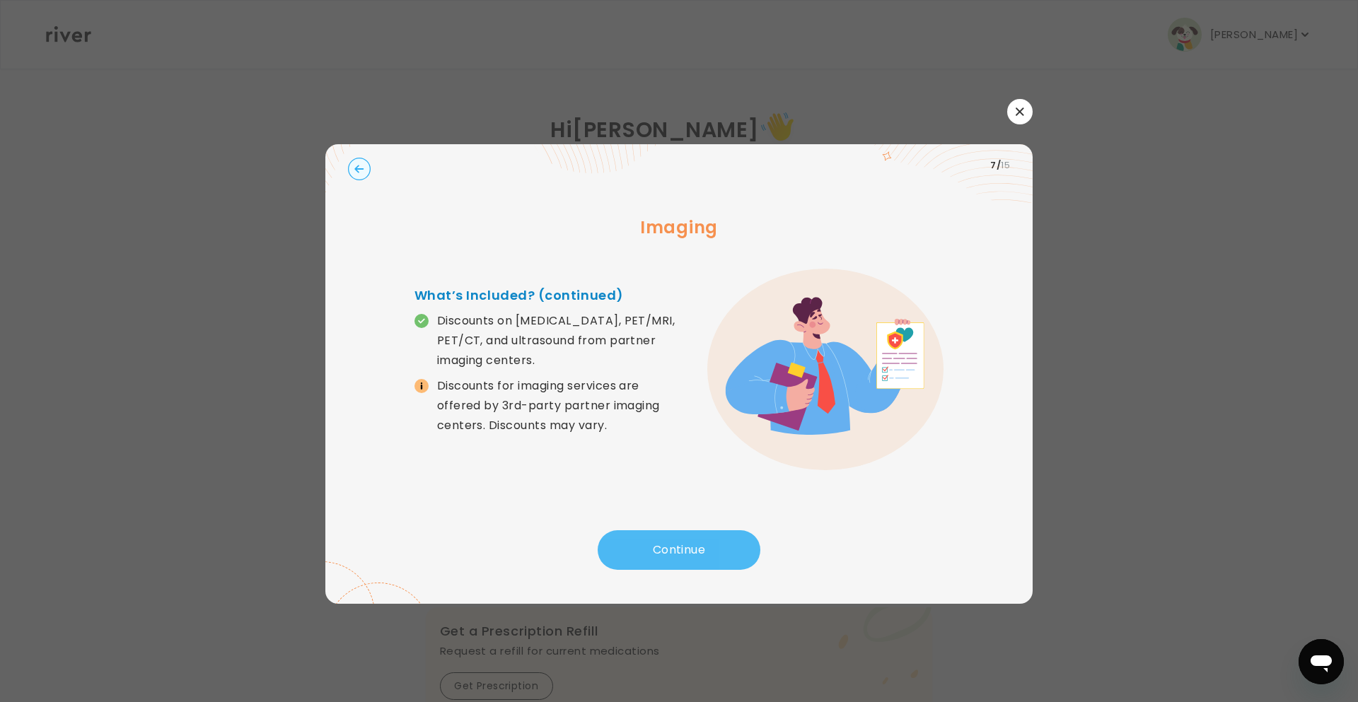
click at [743, 535] on button "Continue" at bounding box center [679, 551] width 163 height 40
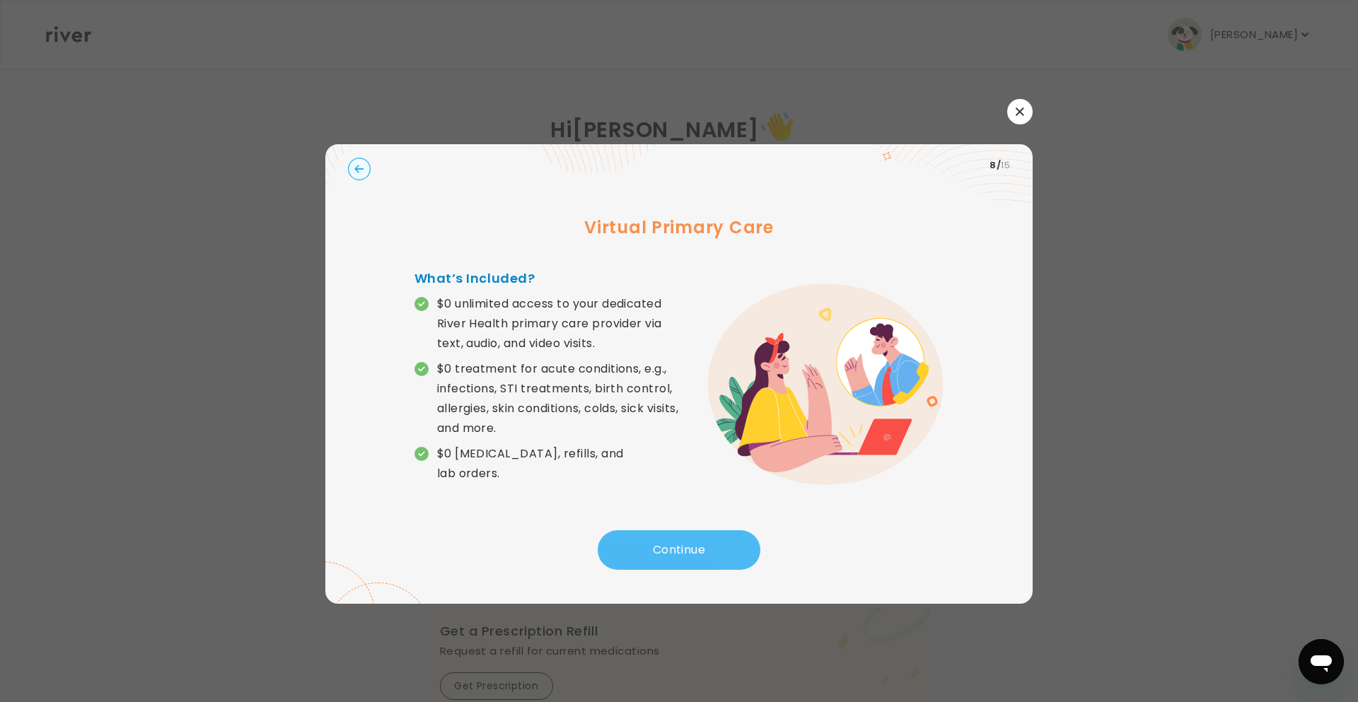
click at [743, 535] on button "Continue" at bounding box center [679, 551] width 163 height 40
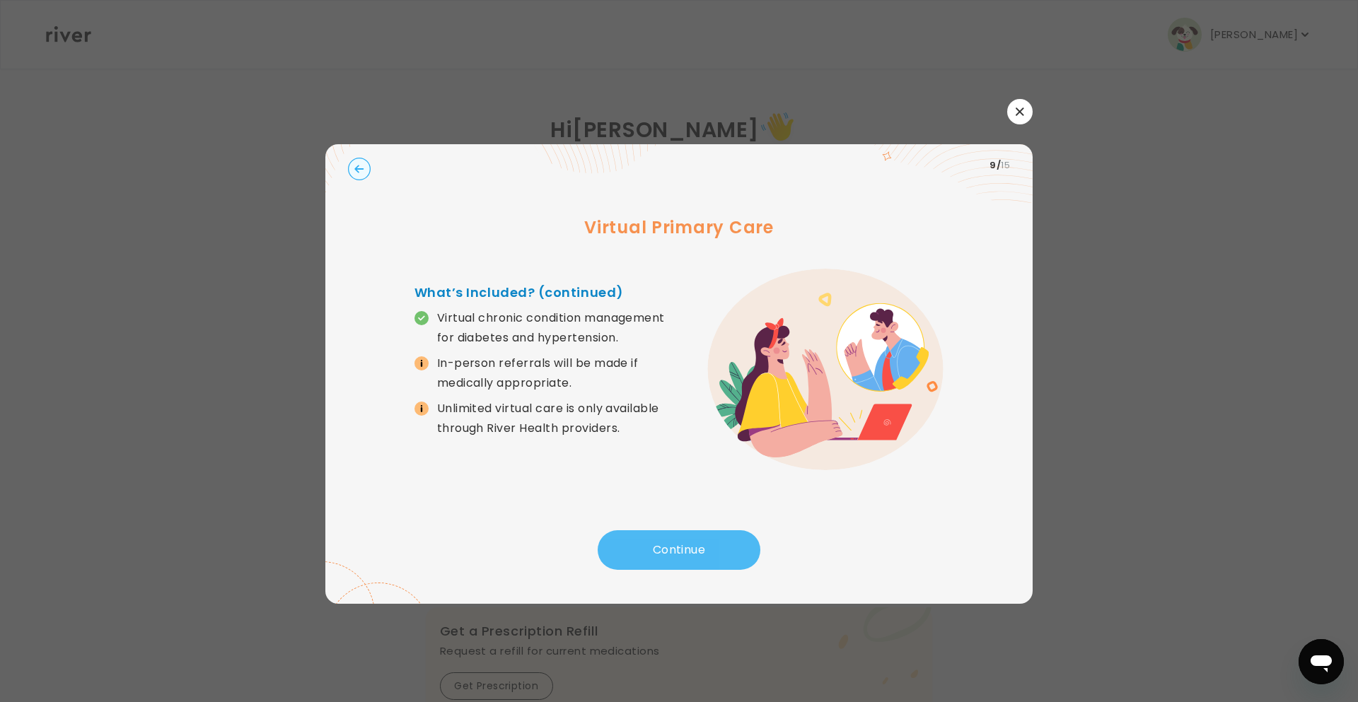
click at [743, 535] on button "Continue" at bounding box center [679, 551] width 163 height 40
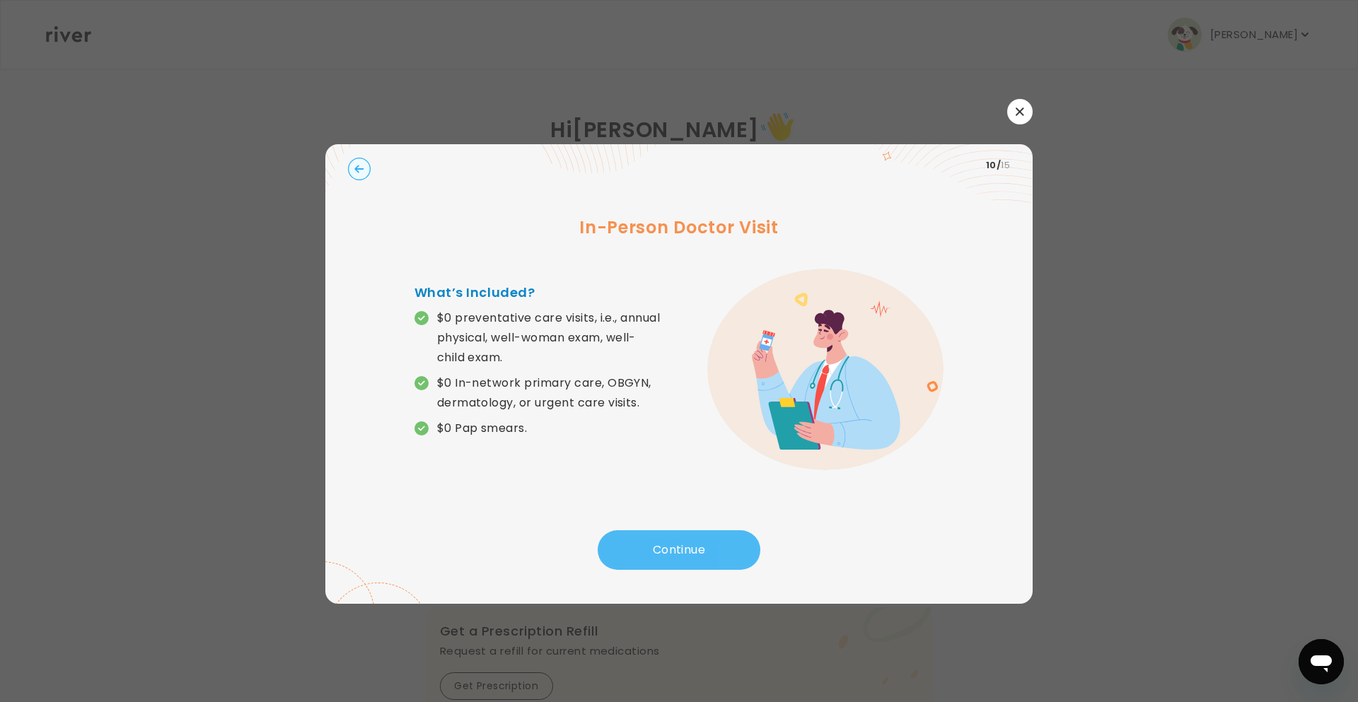
click at [743, 535] on button "Continue" at bounding box center [679, 551] width 163 height 40
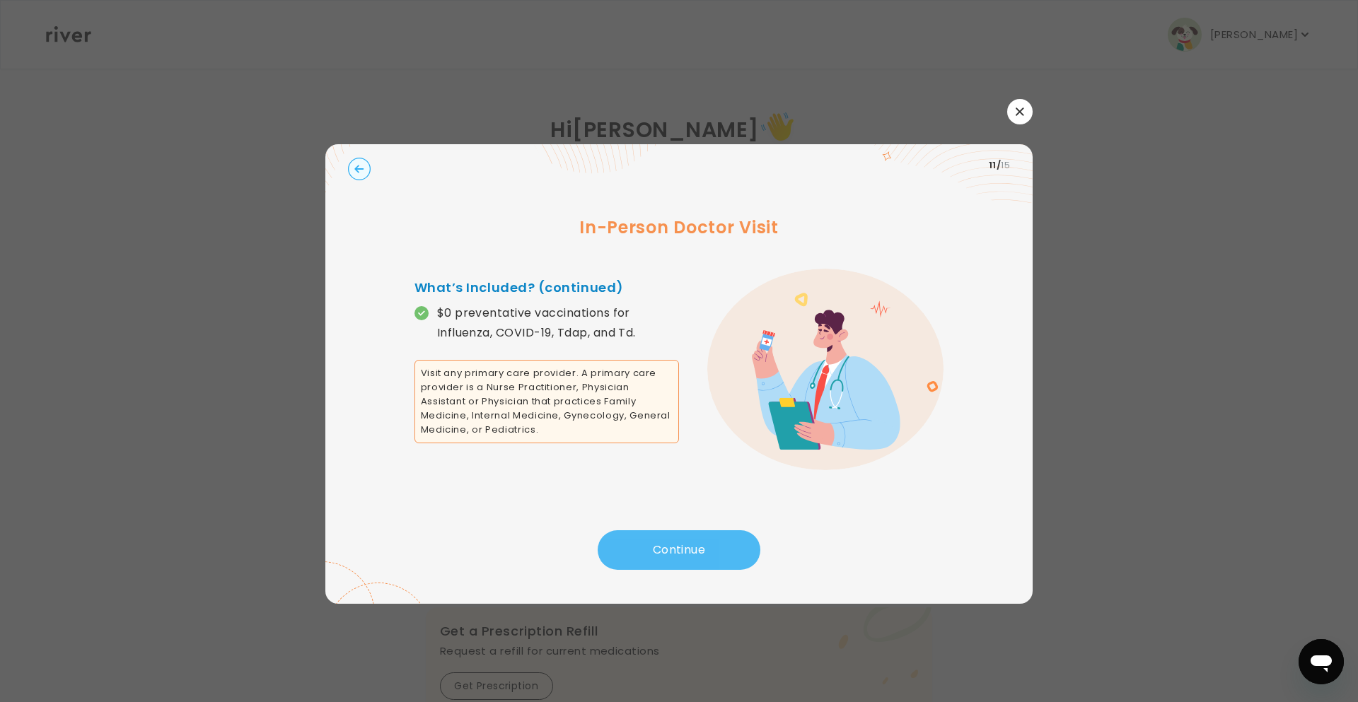
click at [743, 535] on button "Continue" at bounding box center [679, 551] width 163 height 40
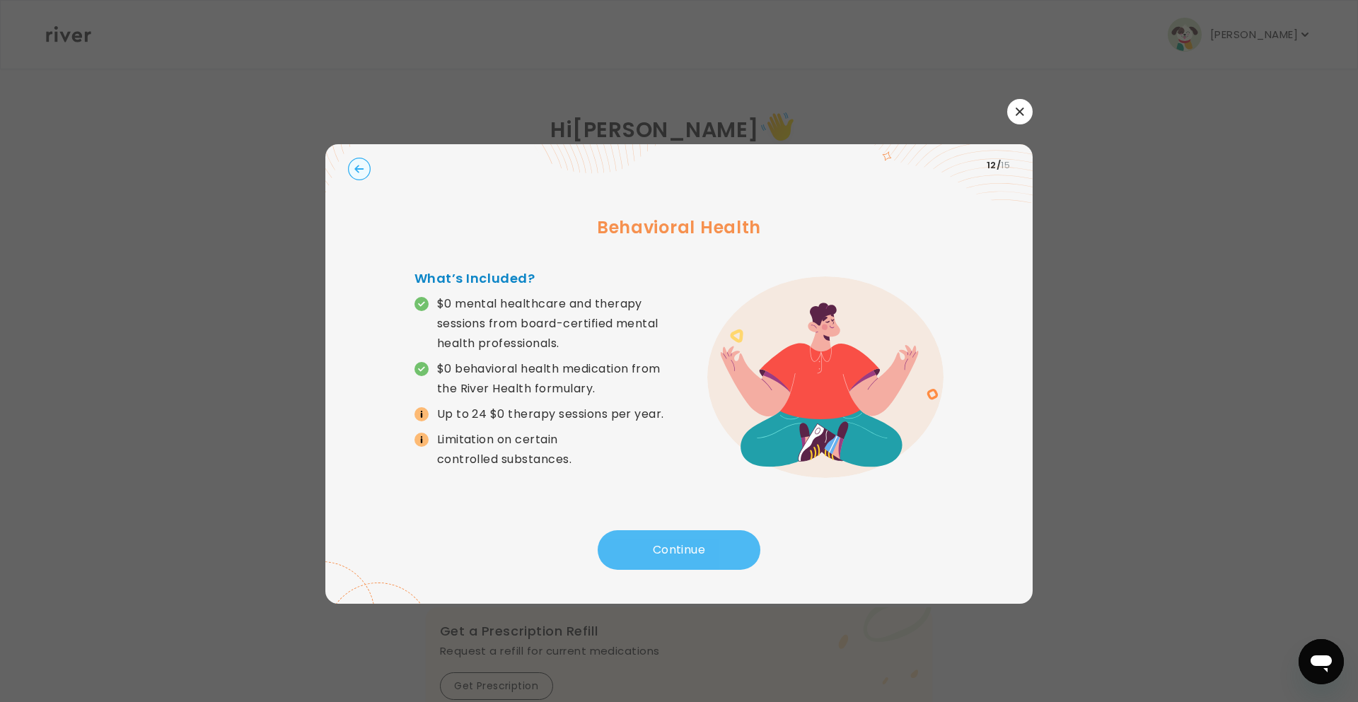
click at [743, 535] on button "Continue" at bounding box center [679, 551] width 163 height 40
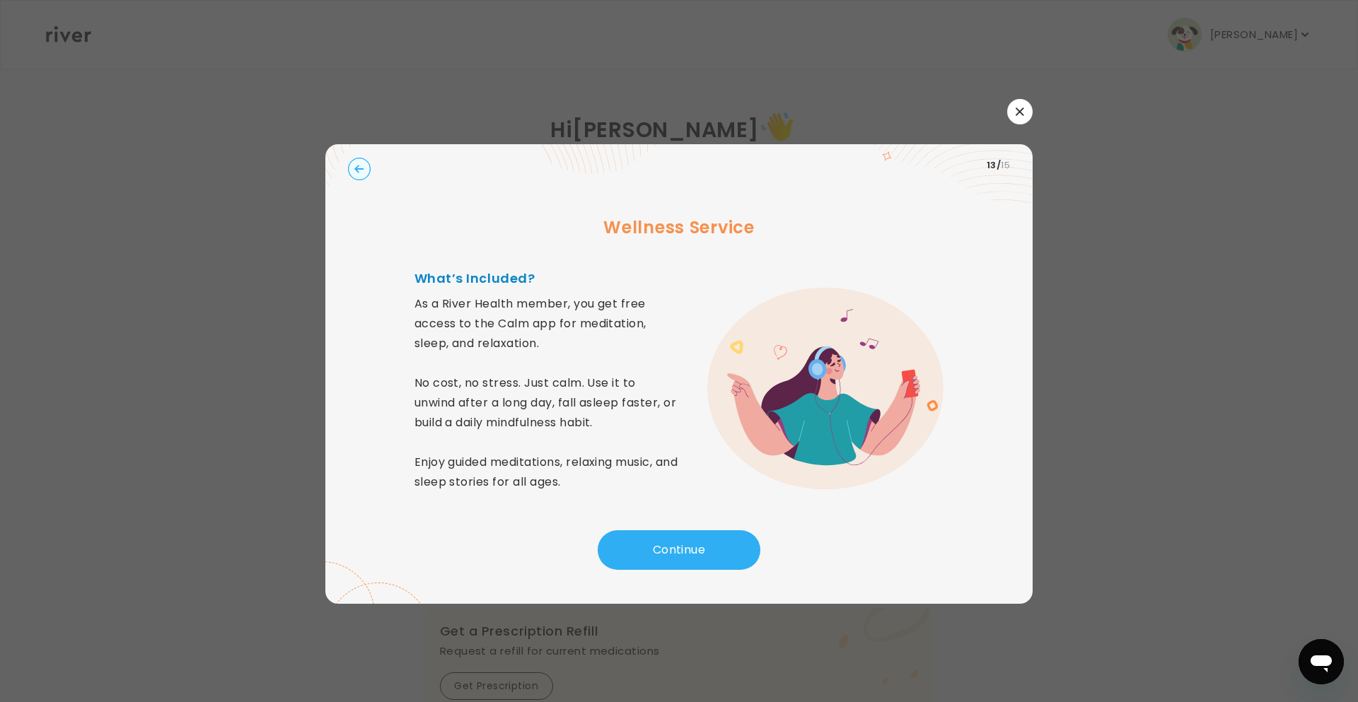
click at [359, 164] on circle "button" at bounding box center [360, 169] width 22 height 22
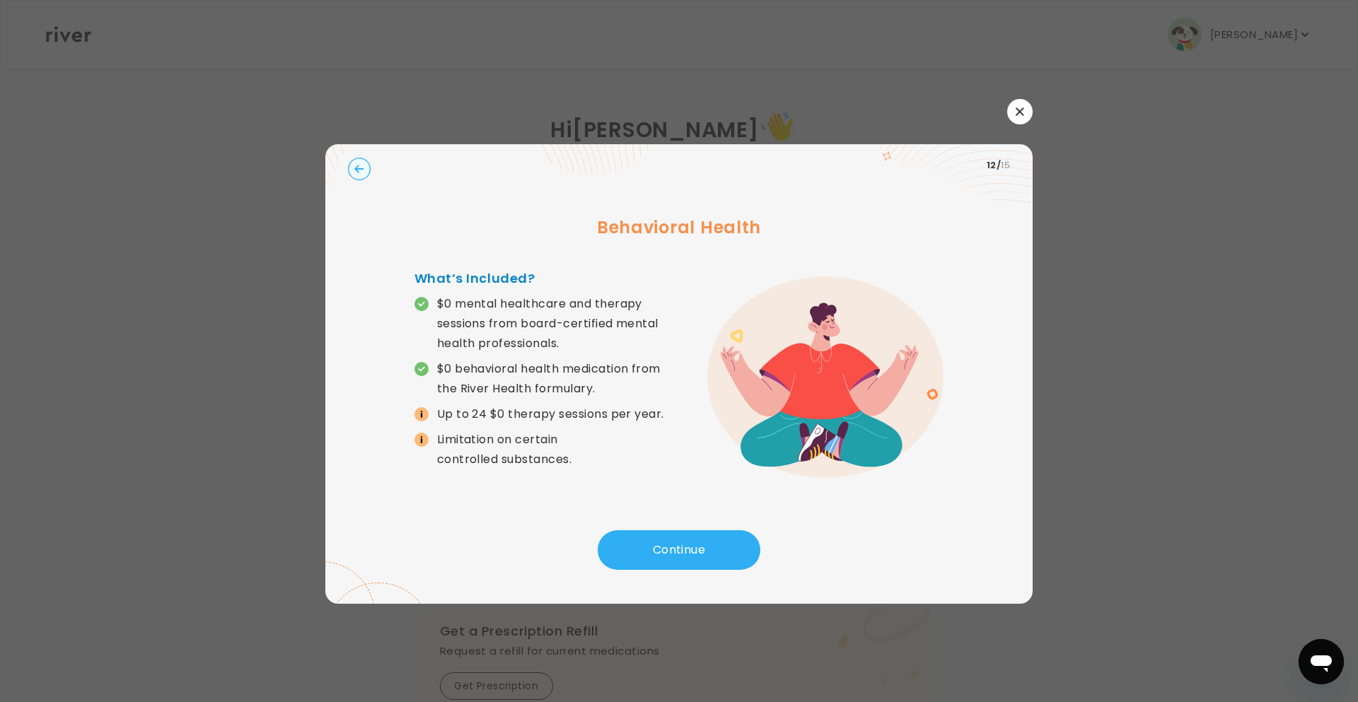
click at [357, 166] on icon "button" at bounding box center [358, 169] width 9 height 8
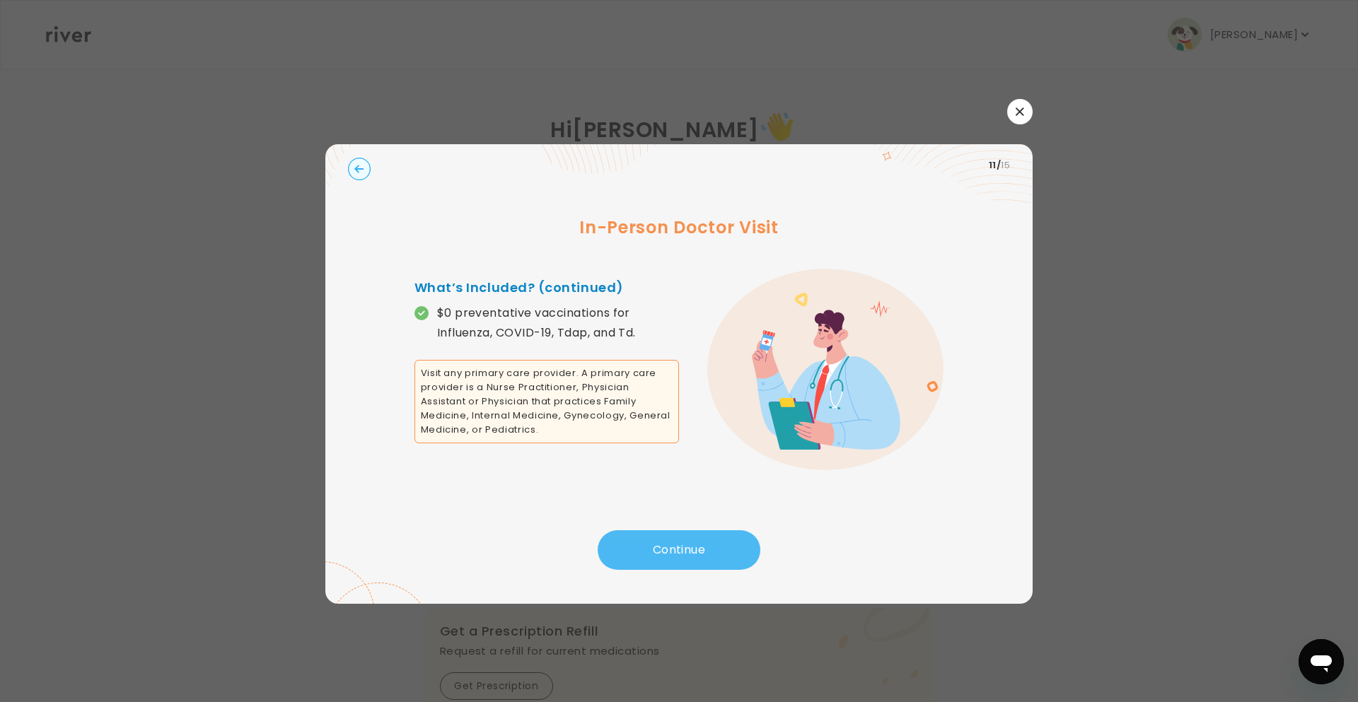
click at [700, 559] on button "Continue" at bounding box center [679, 551] width 163 height 40
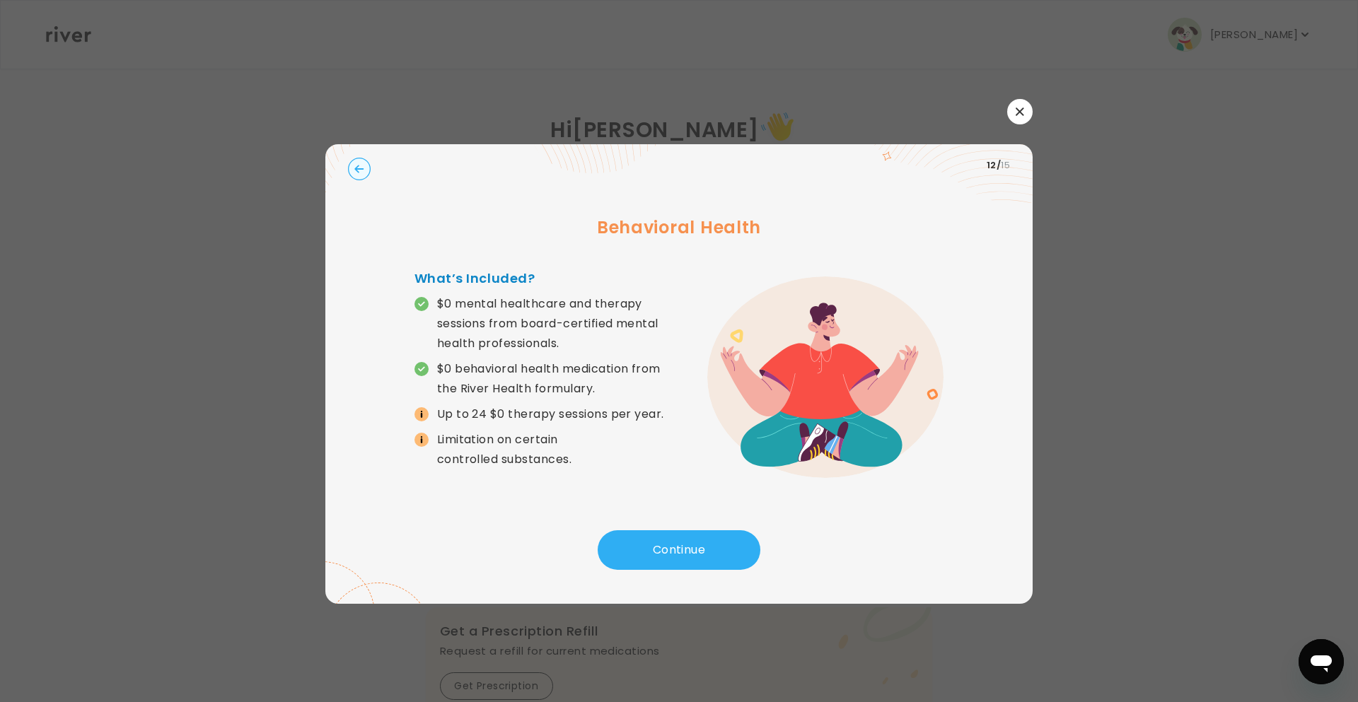
click at [413, 415] on div "Behavioral Health What’s Included? $0 mental healthcare and therapy sessions fr…" at bounding box center [679, 359] width 662 height 344
click at [707, 552] on button "Continue" at bounding box center [679, 551] width 163 height 40
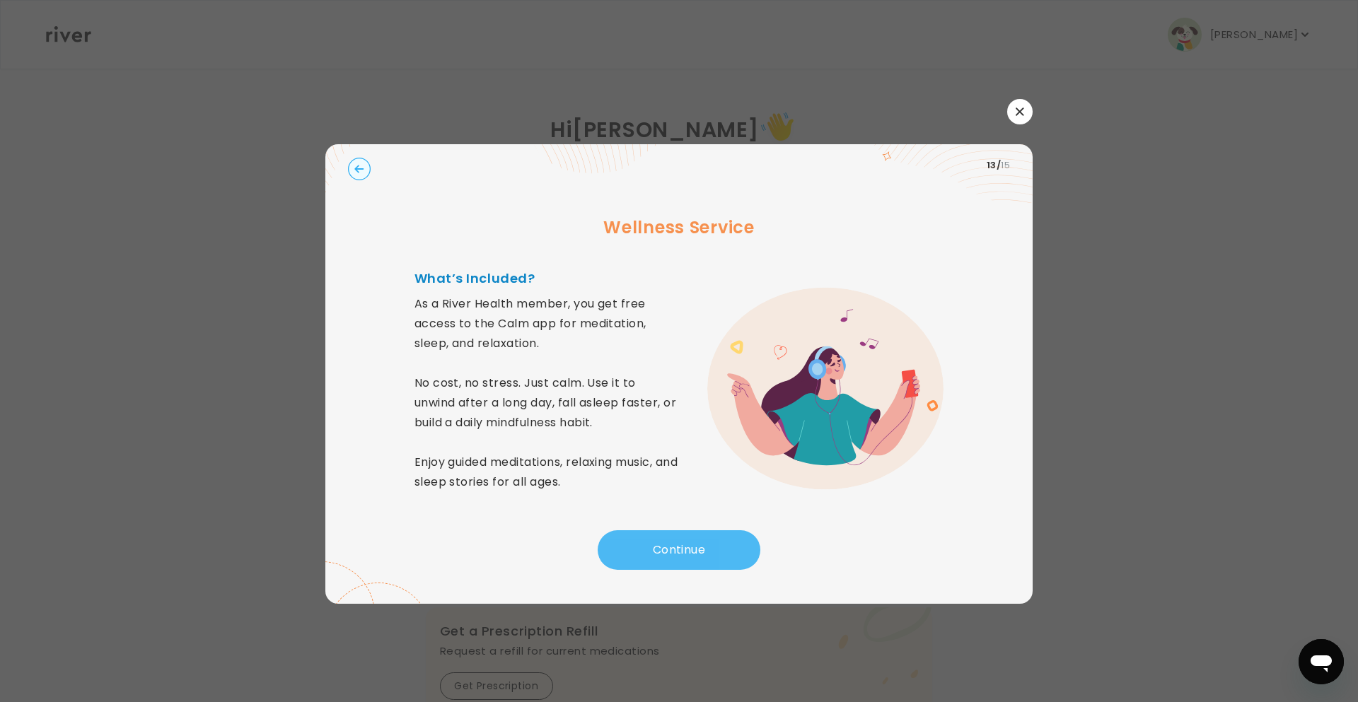
click at [707, 552] on button "Continue" at bounding box center [679, 551] width 163 height 40
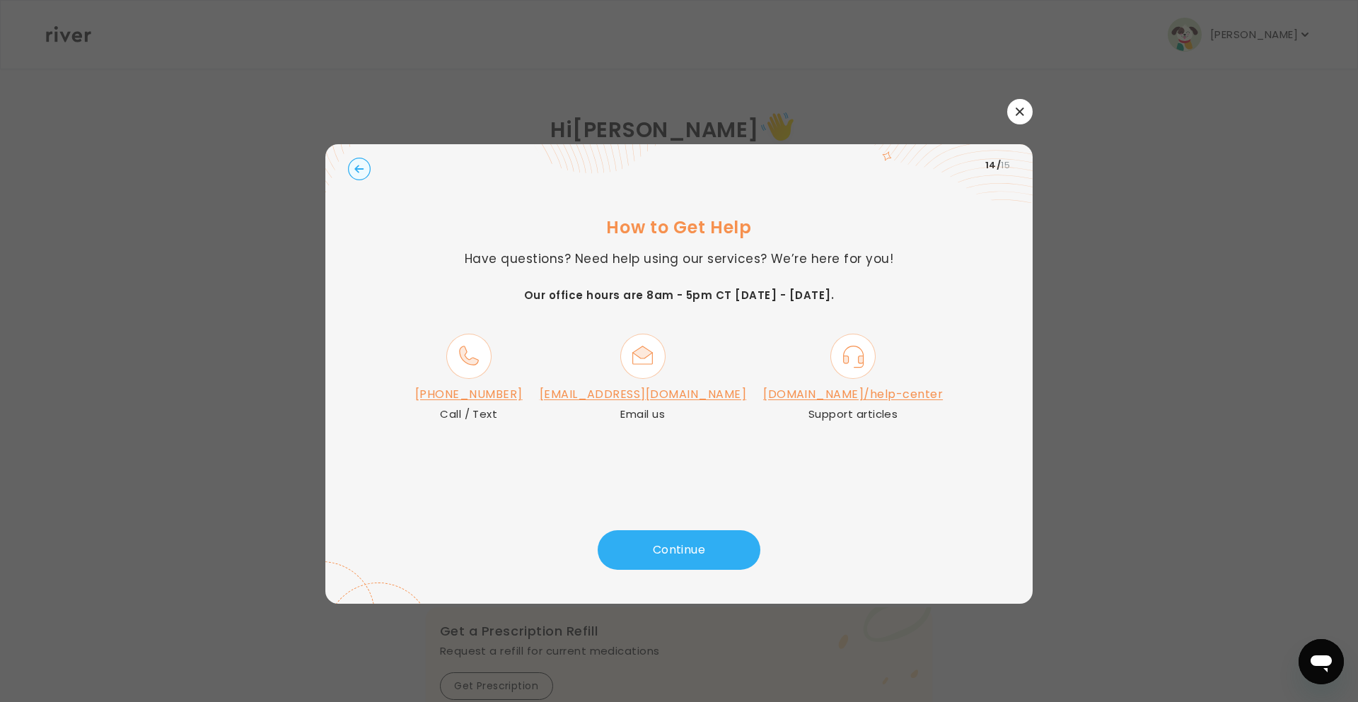
click at [1036, 116] on div at bounding box center [679, 351] width 1358 height 702
click at [1019, 108] on icon "button" at bounding box center [1020, 112] width 8 height 8
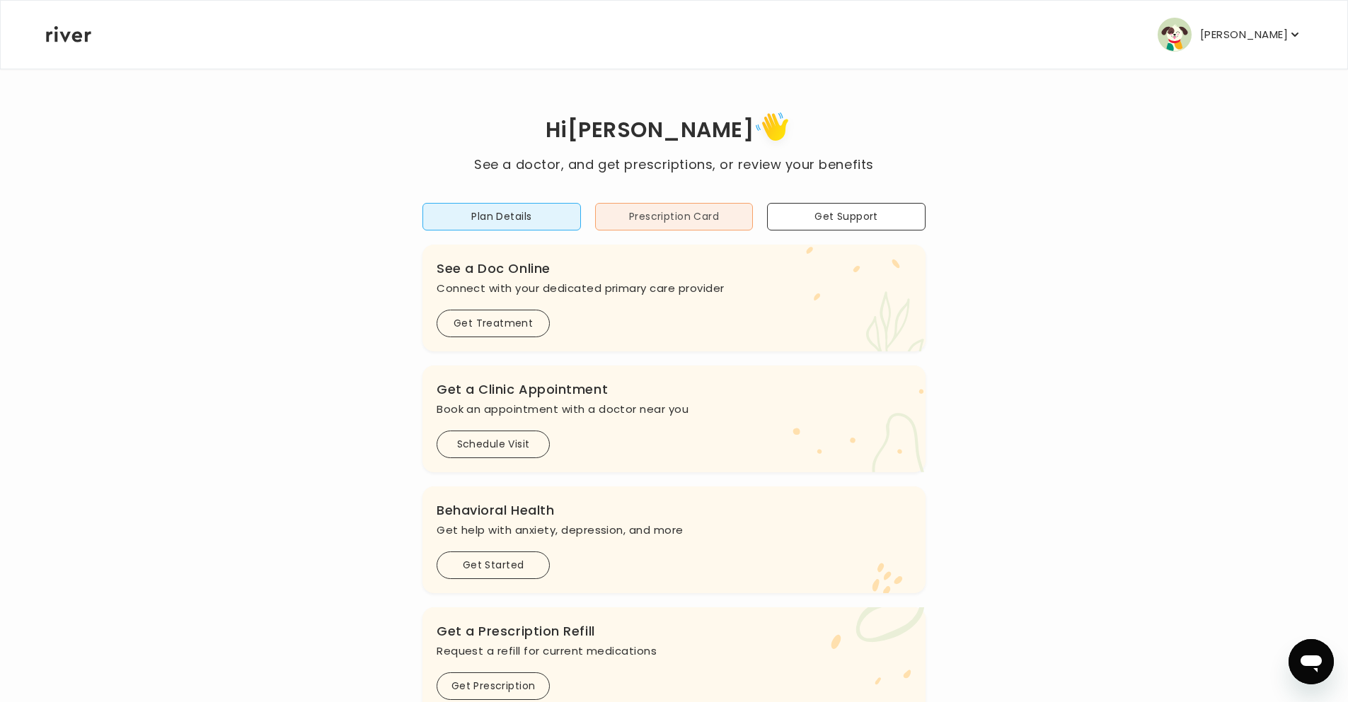
click at [713, 208] on button "Prescription Card" at bounding box center [674, 217] width 158 height 28
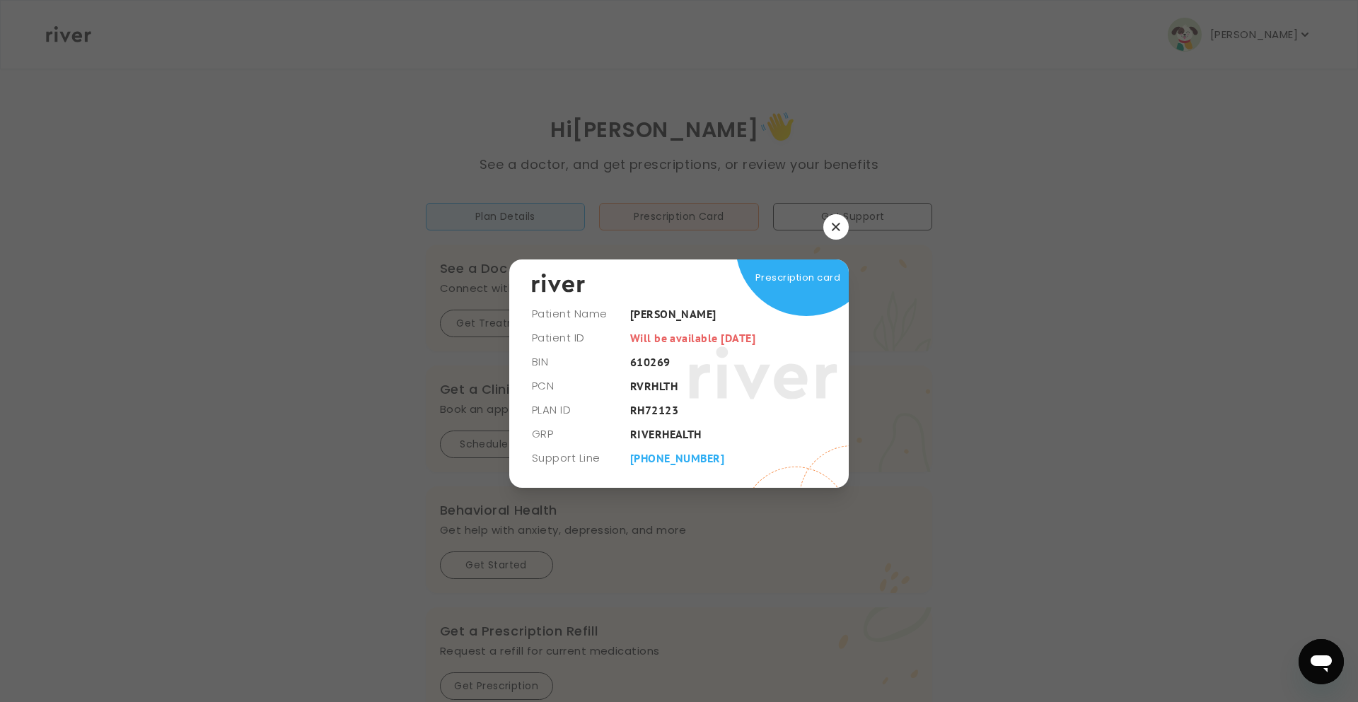
click at [829, 229] on button "button" at bounding box center [835, 226] width 25 height 25
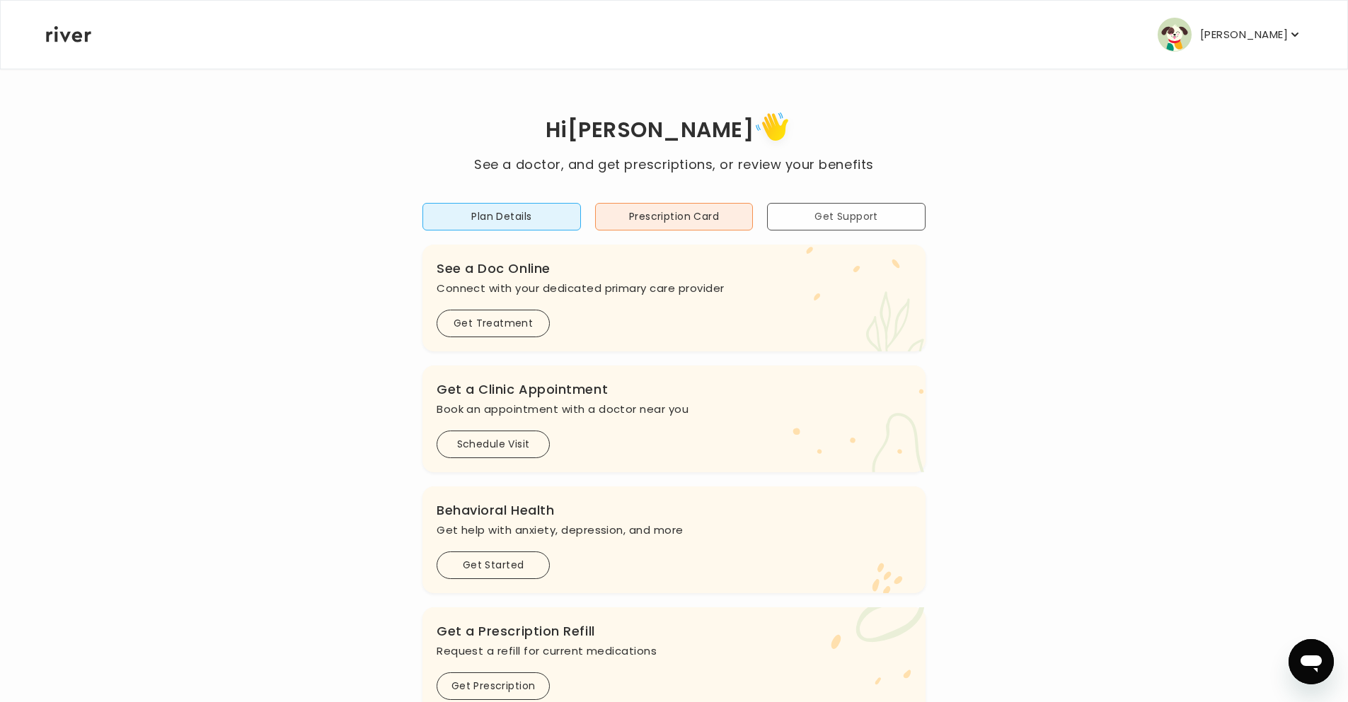
click at [853, 207] on button "Get Support" at bounding box center [846, 217] width 158 height 28
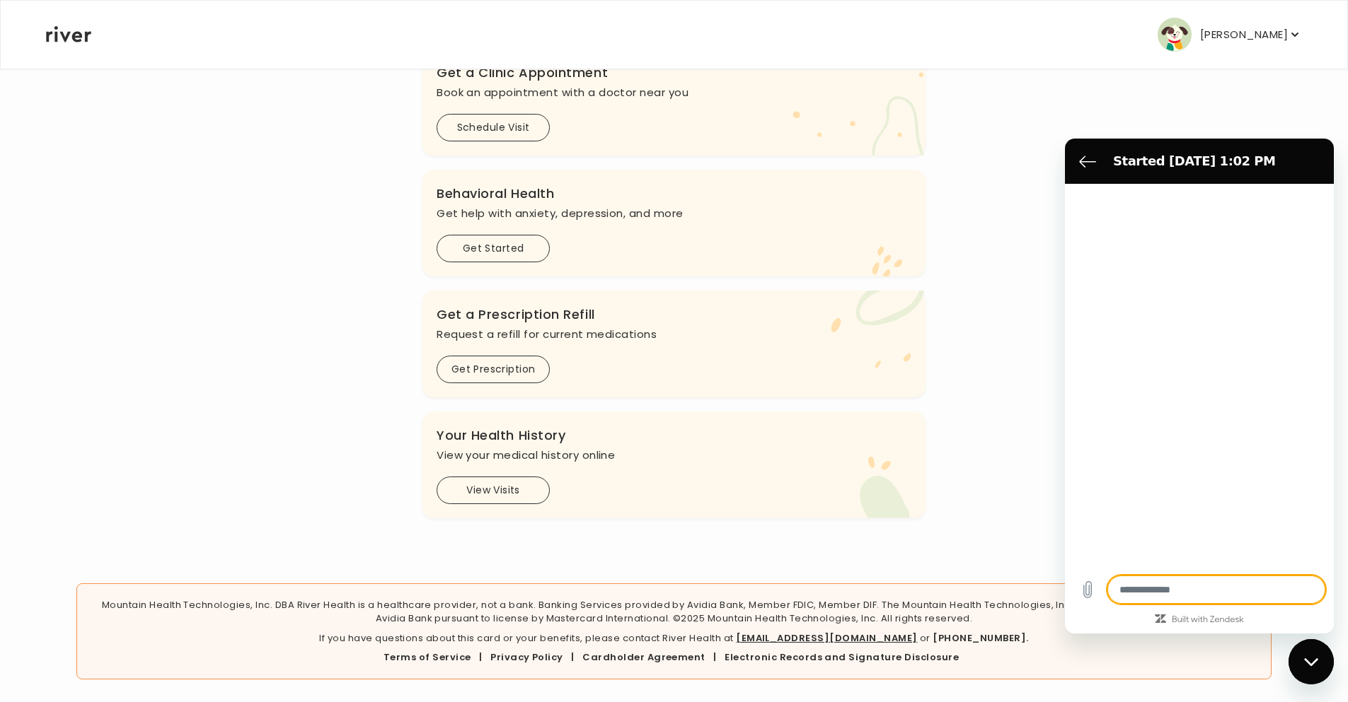
type textarea "*"
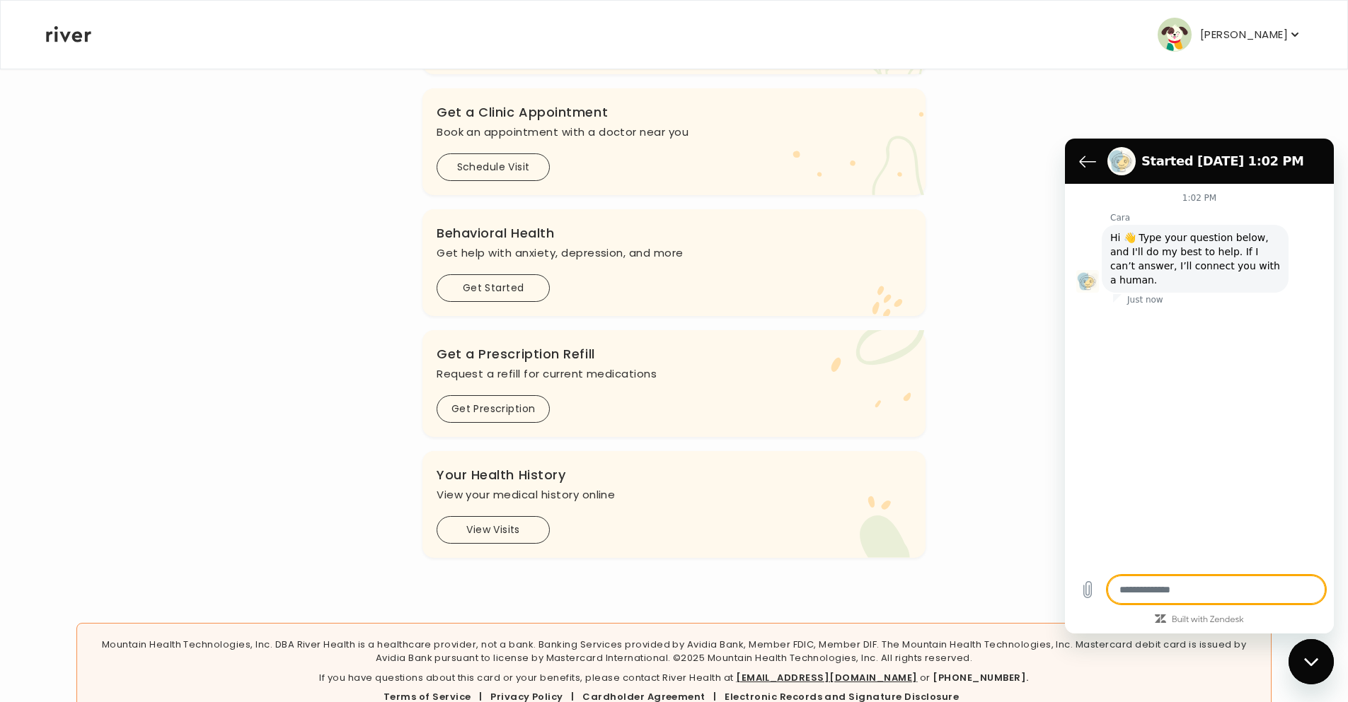
scroll to position [105, 0]
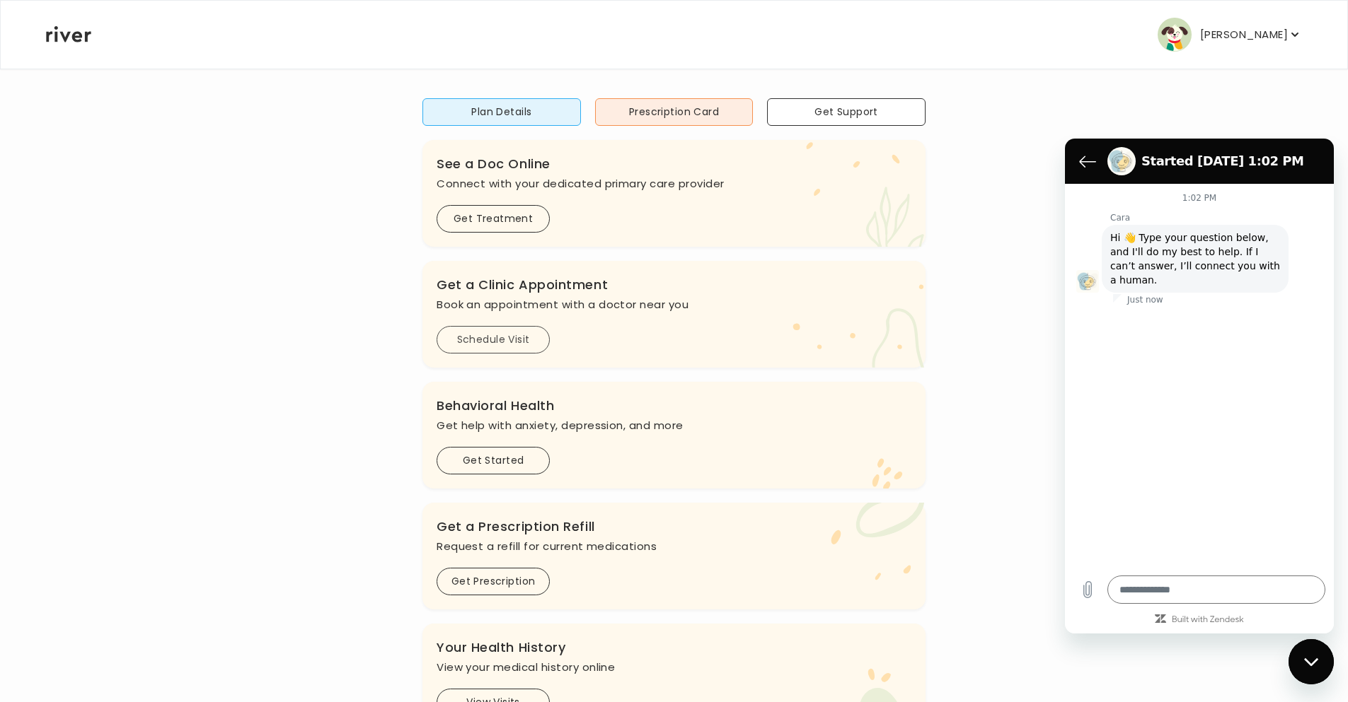
click at [497, 340] on button "Schedule Visit" at bounding box center [492, 340] width 113 height 28
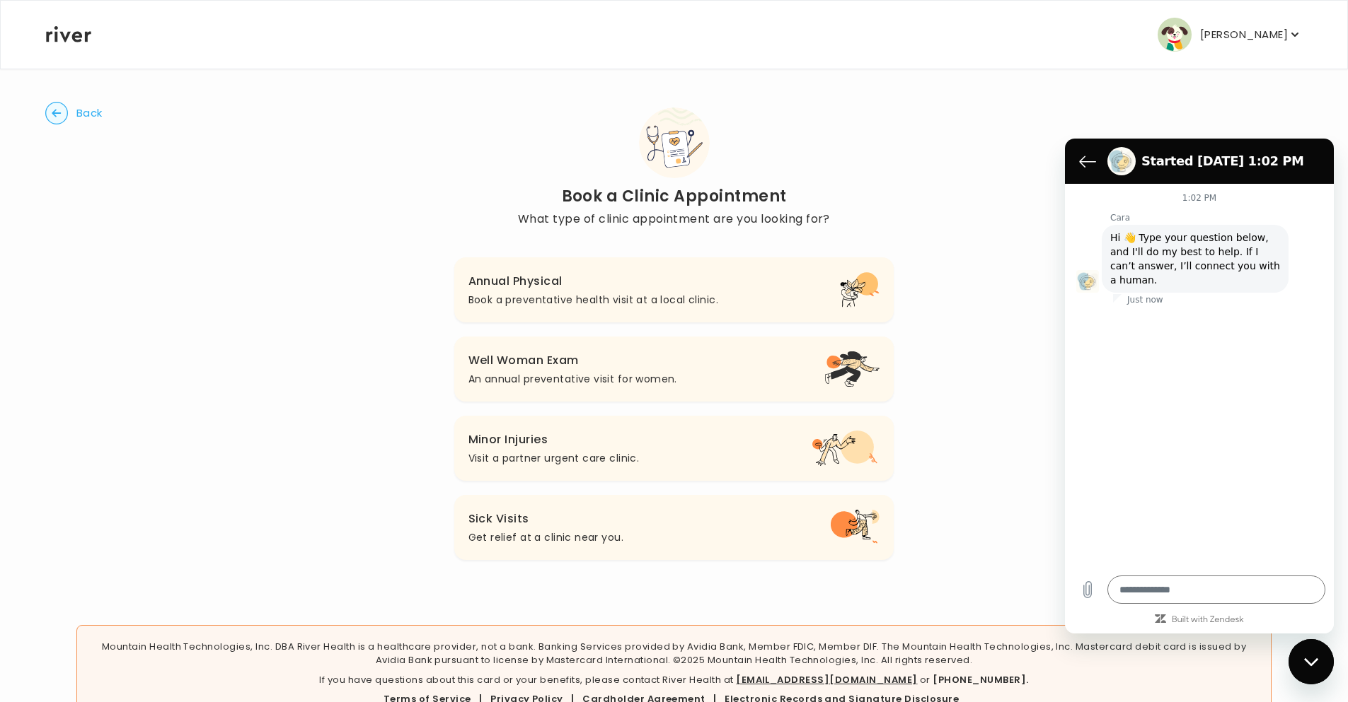
click at [724, 292] on button "Annual Physical Book a preventative health visit at a local clinic." at bounding box center [674, 289] width 440 height 65
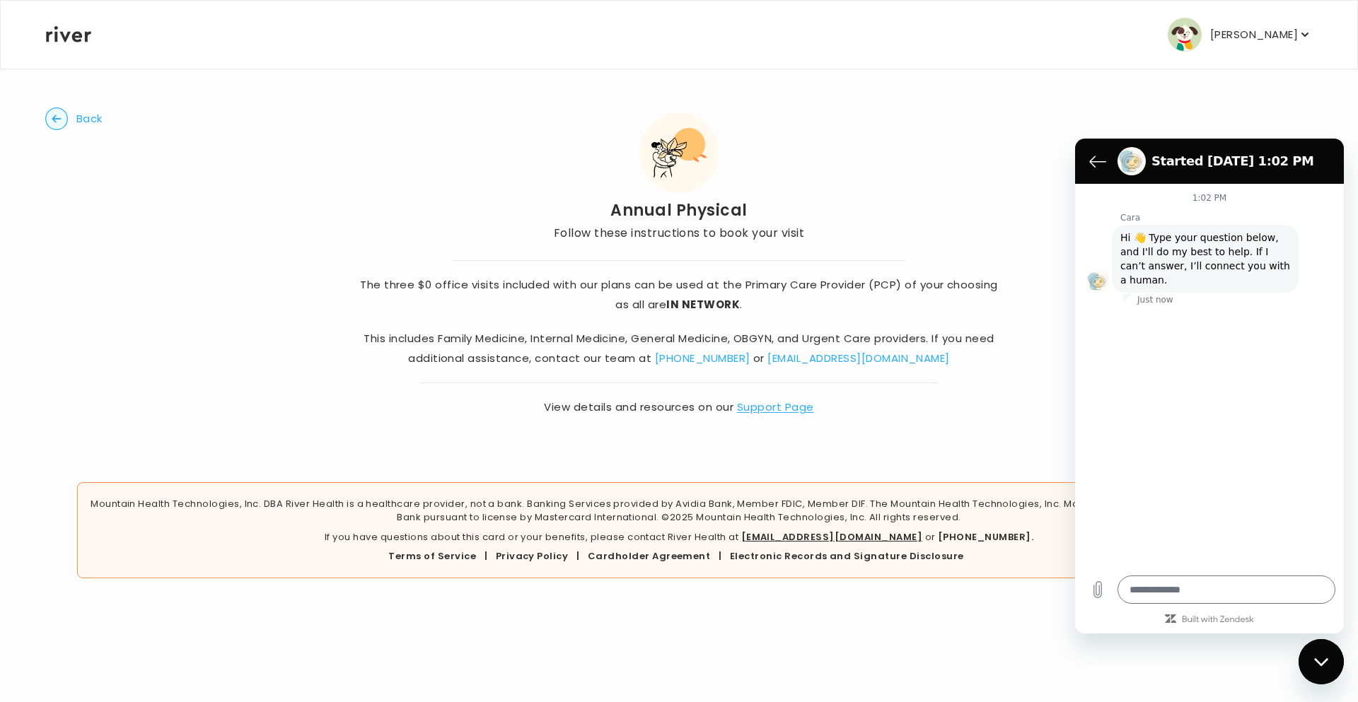
drag, startPoint x: 370, startPoint y: 297, endPoint x: 434, endPoint y: 295, distance: 64.4
click at [434, 295] on p "The three $0 office visits included with our plans can be used at the Primary C…" at bounding box center [679, 295] width 647 height 40
click at [608, 293] on p "The three $0 office visits included with our plans can be used at the Primary C…" at bounding box center [679, 295] width 647 height 40
drag, startPoint x: 709, startPoint y: 282, endPoint x: 905, endPoint y: 279, distance: 196.7
click at [905, 279] on p "The three $0 office visits included with our plans can be used at the Primary C…" at bounding box center [679, 295] width 647 height 40
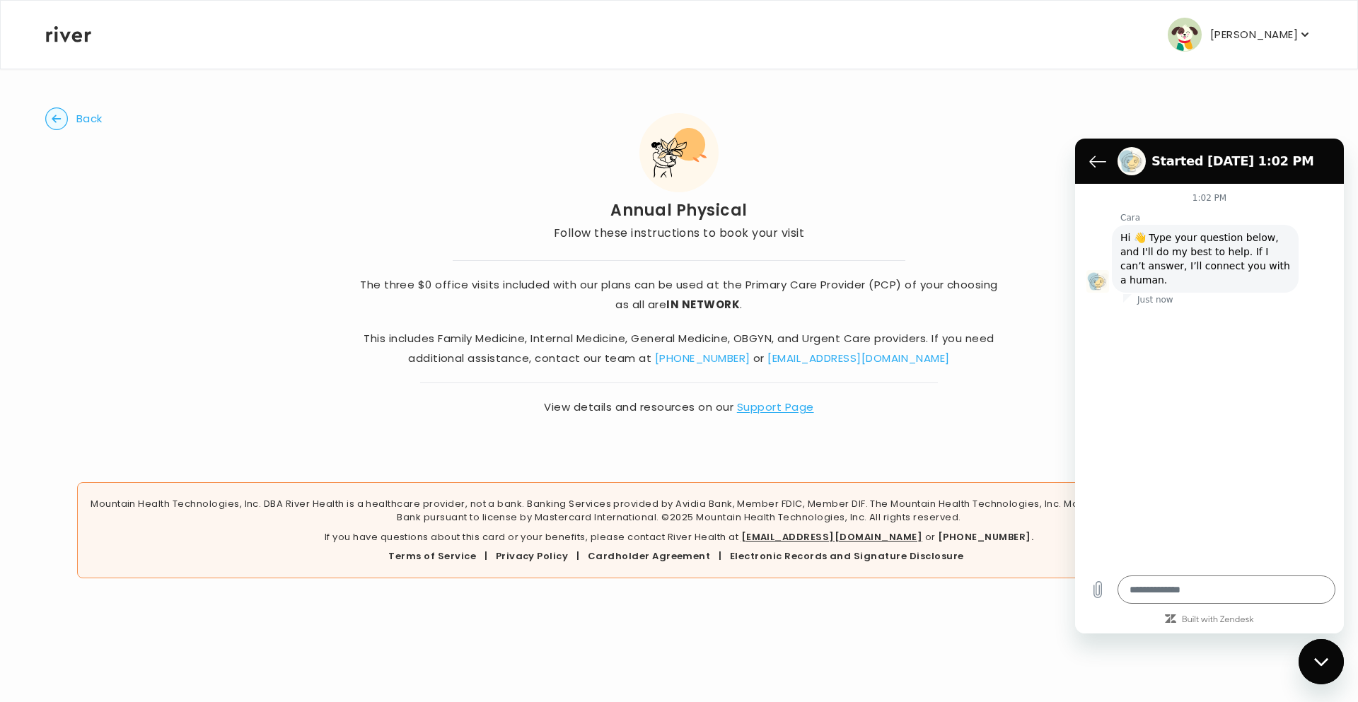
drag, startPoint x: 1001, startPoint y: 296, endPoint x: 1033, endPoint y: 301, distance: 33.0
click at [1004, 296] on div "The three $0 office visits included with our plans can be used at the Primary C…" at bounding box center [679, 330] width 760 height 174
click at [680, 313] on p "The three $0 office visits included with our plans can be used at the Primary C…" at bounding box center [679, 295] width 647 height 40
click at [499, 375] on div "The three $0 office visits included with our plans can be used at the Primary C…" at bounding box center [679, 338] width 647 height 157
click at [499, 497] on p "Mountain Health Technologies, Inc. DBA River Health is a healthcare provider, n…" at bounding box center [679, 511] width 1180 height 28
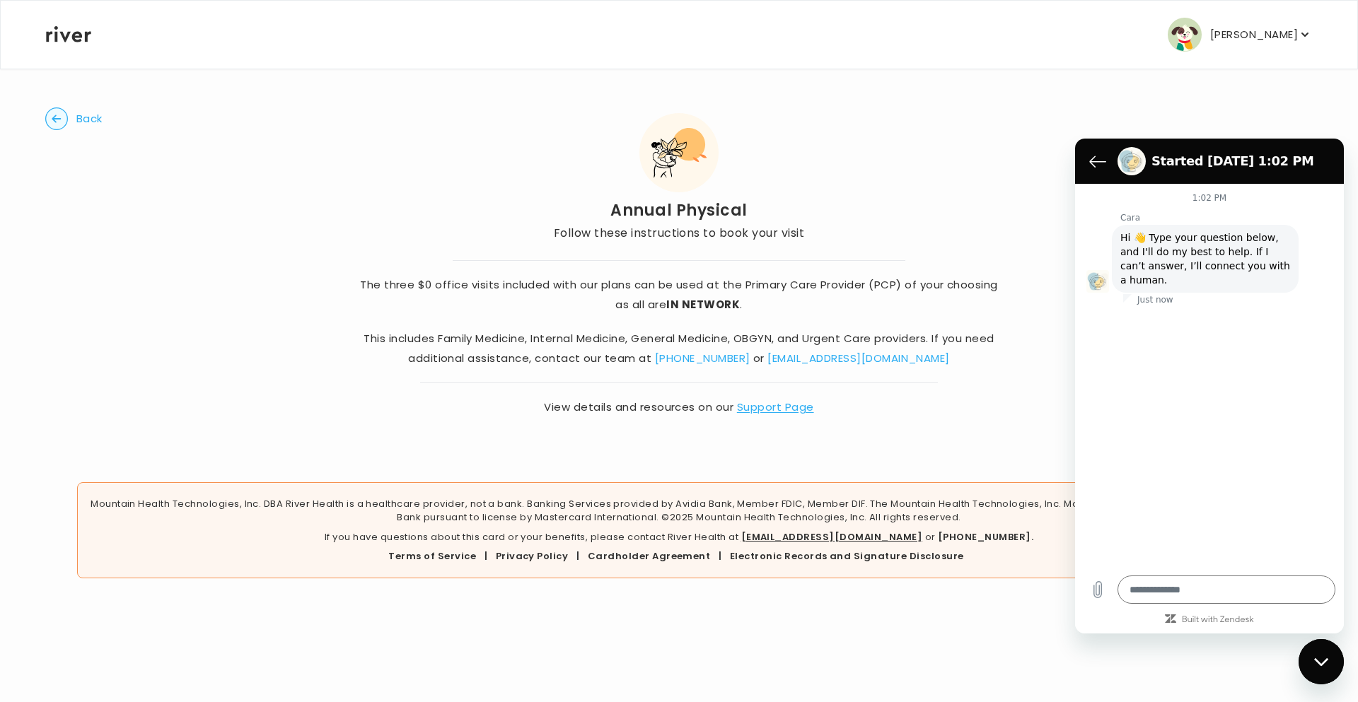
click at [839, 489] on div "Mountain Health Technologies, Inc. DBA River Health is a healthcare provider, n…" at bounding box center [679, 530] width 1204 height 96
click at [1021, 490] on div "Mountain Health Technologies, Inc. DBA River Health is a healthcare provider, n…" at bounding box center [679, 530] width 1204 height 96
click at [1094, 161] on icon "Back to the conversation list" at bounding box center [1098, 161] width 16 height 11
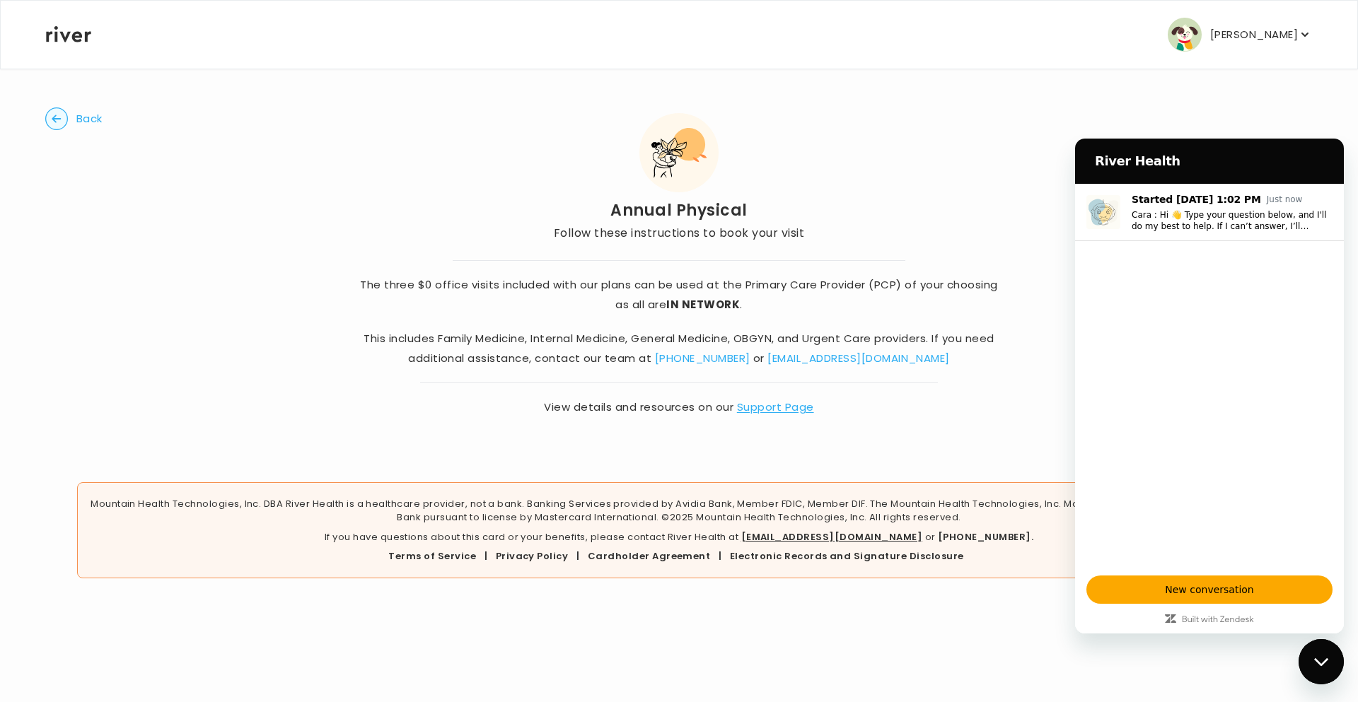
click at [1101, 158] on h2 "River Health" at bounding box center [1212, 161] width 235 height 17
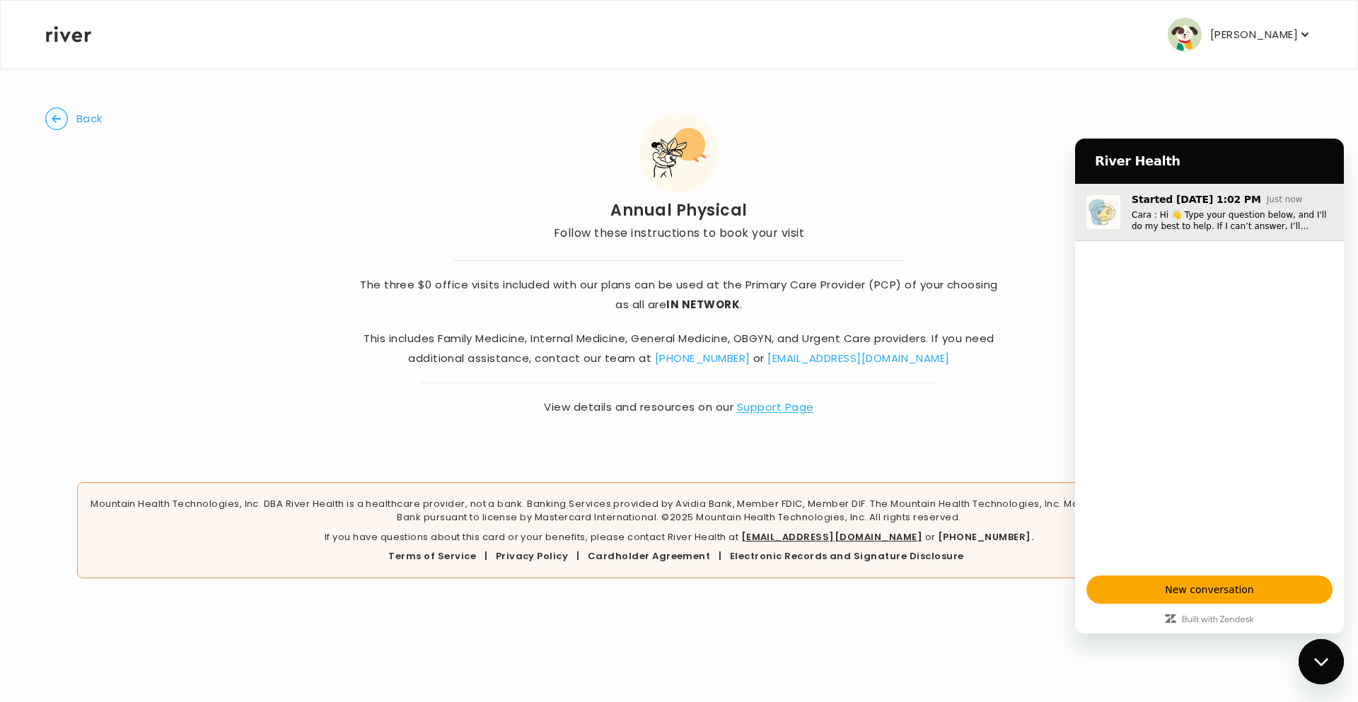
drag, startPoint x: 1097, startPoint y: 169, endPoint x: 1079, endPoint y: 192, distance: 29.7
click at [1095, 175] on div "River Health" at bounding box center [1207, 161] width 246 height 28
